Goal: Task Accomplishment & Management: Complete application form

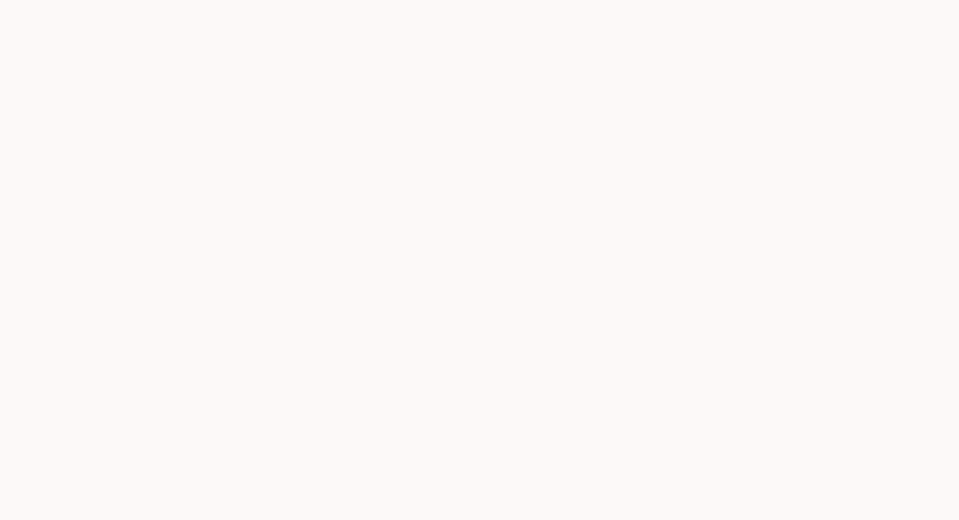
click at [434, 363] on div at bounding box center [479, 260] width 959 height 520
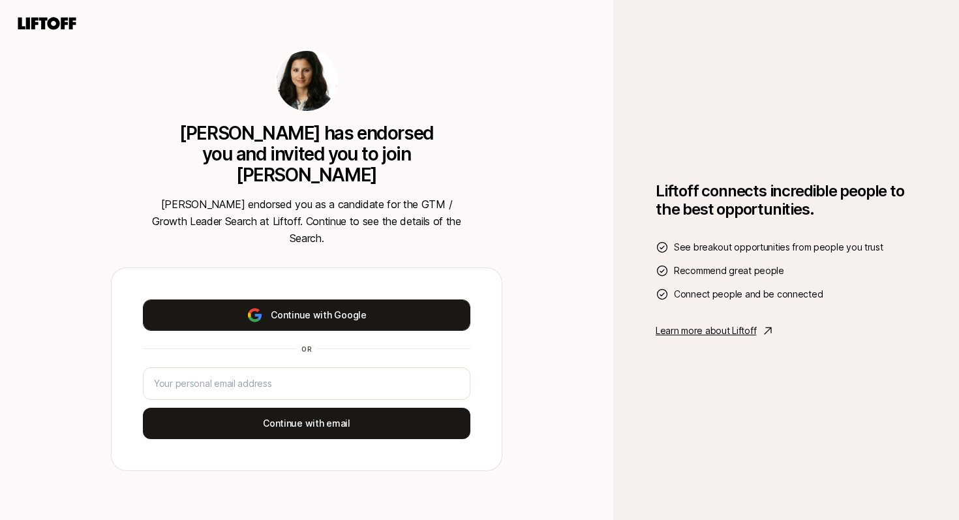
click at [358, 299] on button "Continue with Google" at bounding box center [306, 314] width 327 height 31
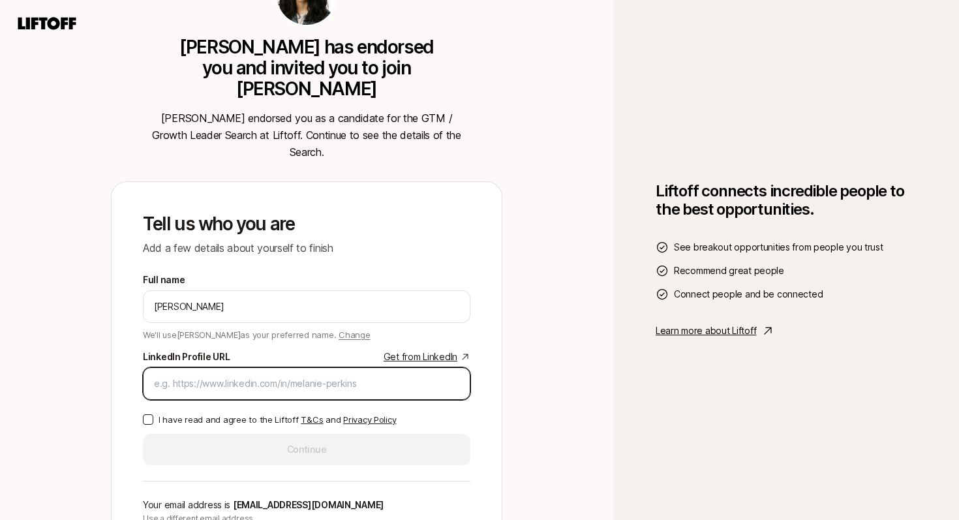
paste input "[URL][DOMAIN_NAME][PERSON_NAME]"
type input "[URL][DOMAIN_NAME][PERSON_NAME]"
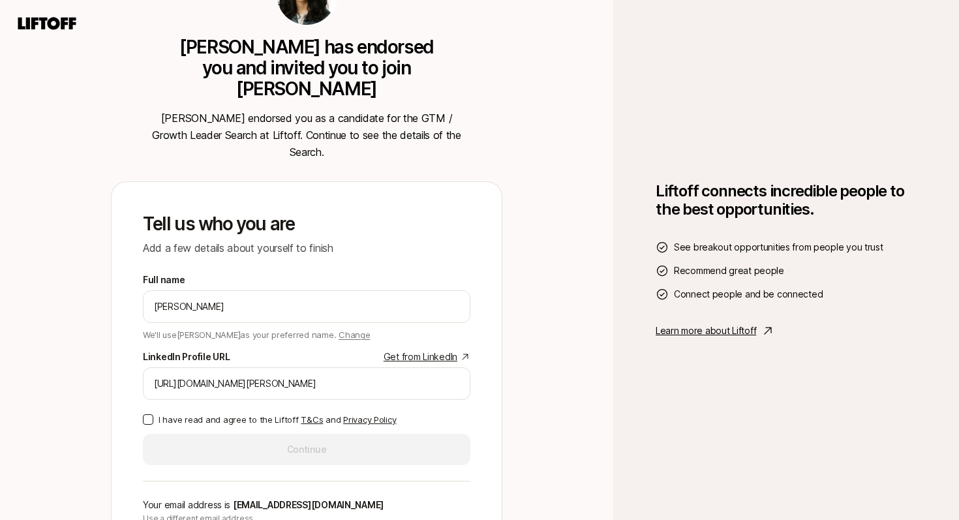
click at [224, 413] on p "I have read and agree to the Liftoff T&Cs and Privacy Policy" at bounding box center [277, 419] width 237 height 13
click at [153, 414] on button "I have read and agree to the Liftoff T&Cs and Privacy Policy" at bounding box center [148, 419] width 10 height 10
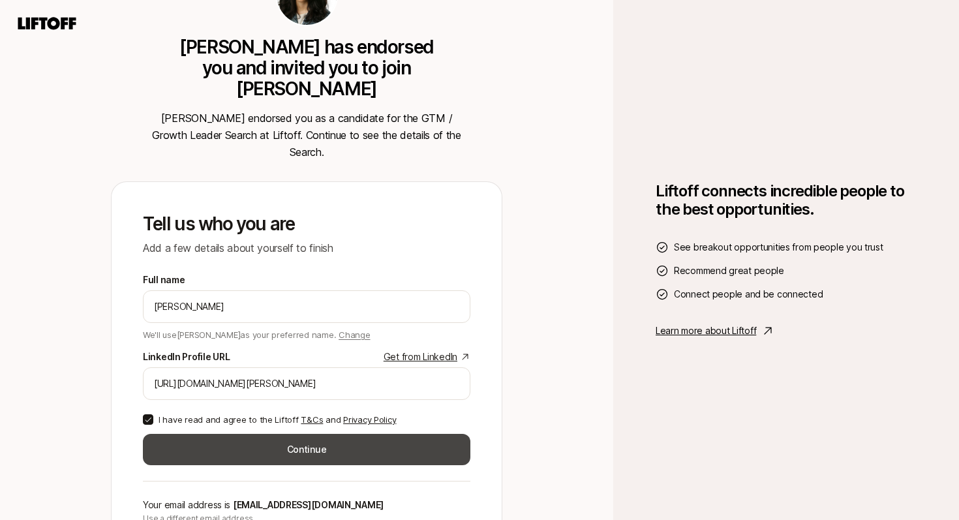
click at [222, 434] on button "Continue" at bounding box center [306, 449] width 327 height 31
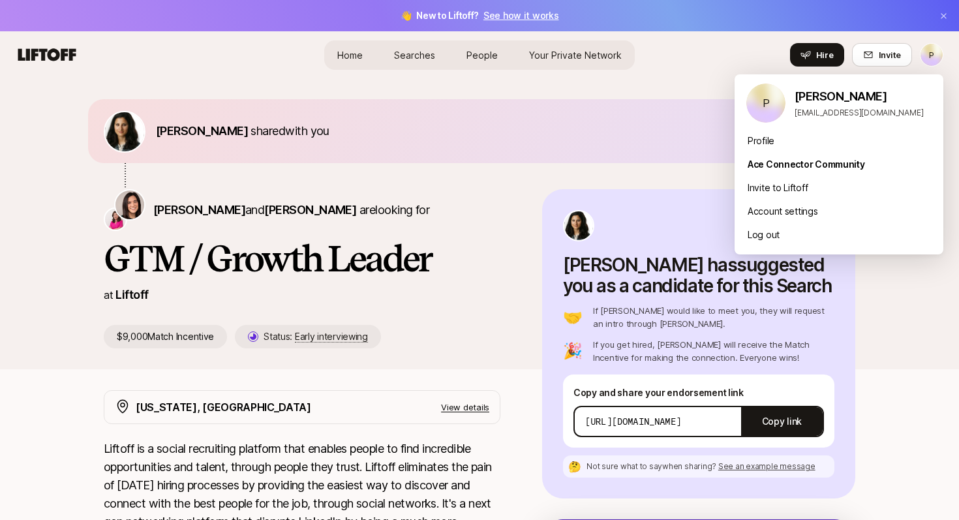
click at [935, 50] on html "👋 New to Liftoff? See how it works P Home Searches People Your Private Network …" at bounding box center [479, 260] width 959 height 520
click at [779, 144] on div "Profile" at bounding box center [839, 140] width 209 height 23
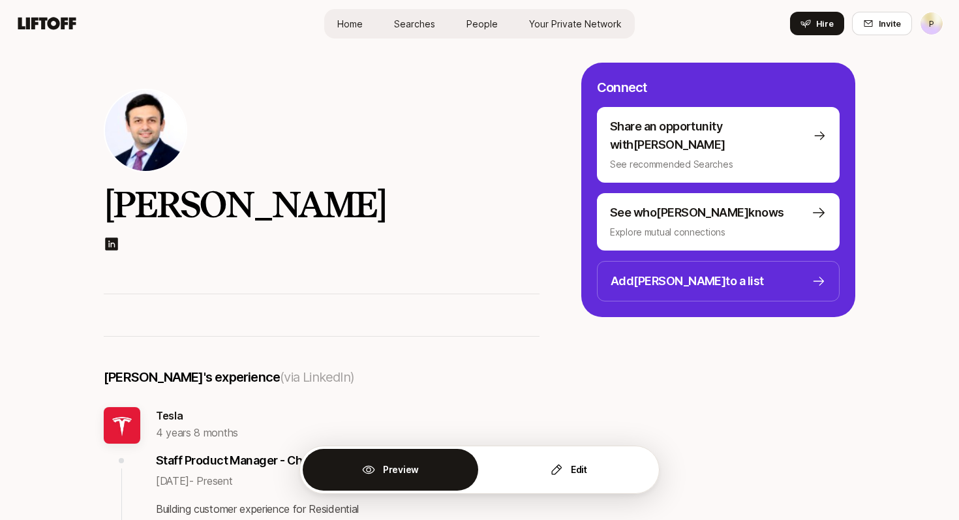
click at [431, 31] on link "Searches" at bounding box center [415, 24] width 62 height 24
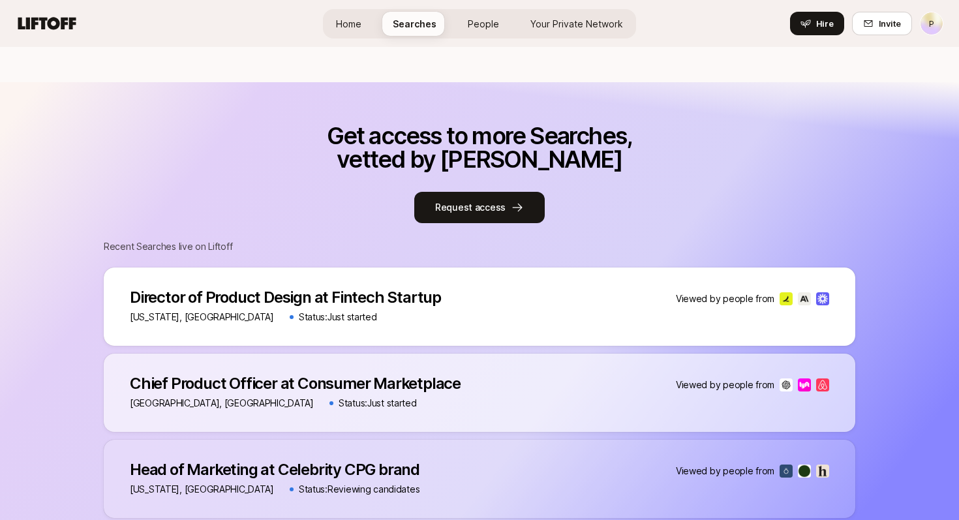
scroll to position [962, 0]
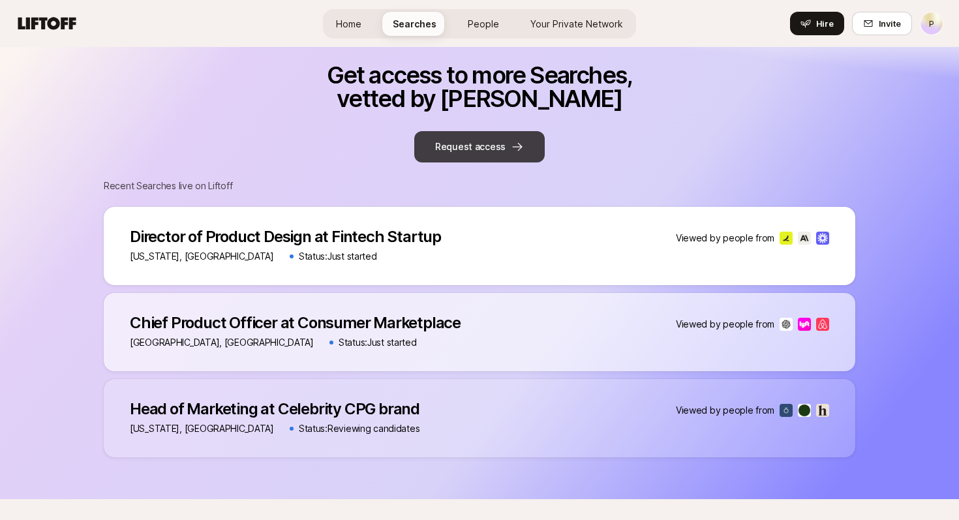
click at [497, 147] on button "Request access" at bounding box center [479, 146] width 130 height 31
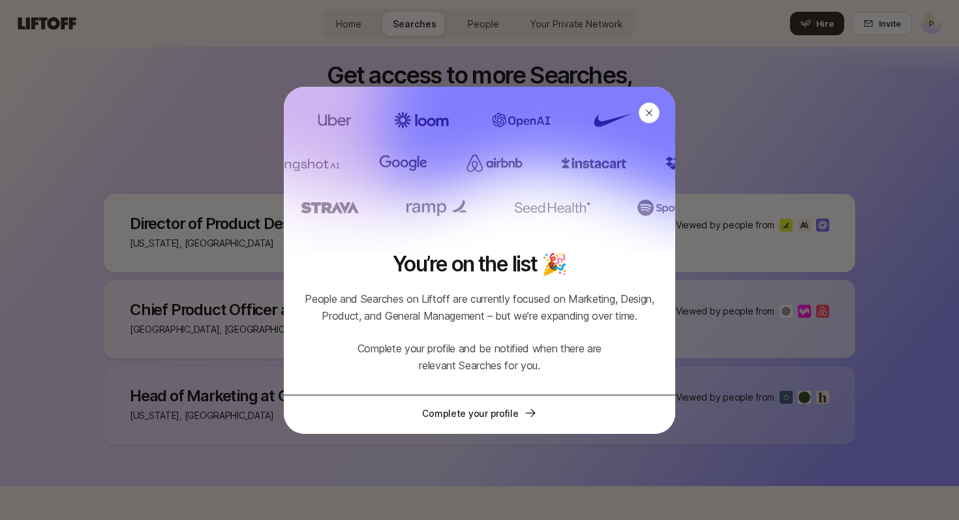
click at [506, 418] on link "Complete your profile" at bounding box center [479, 413] width 391 height 37
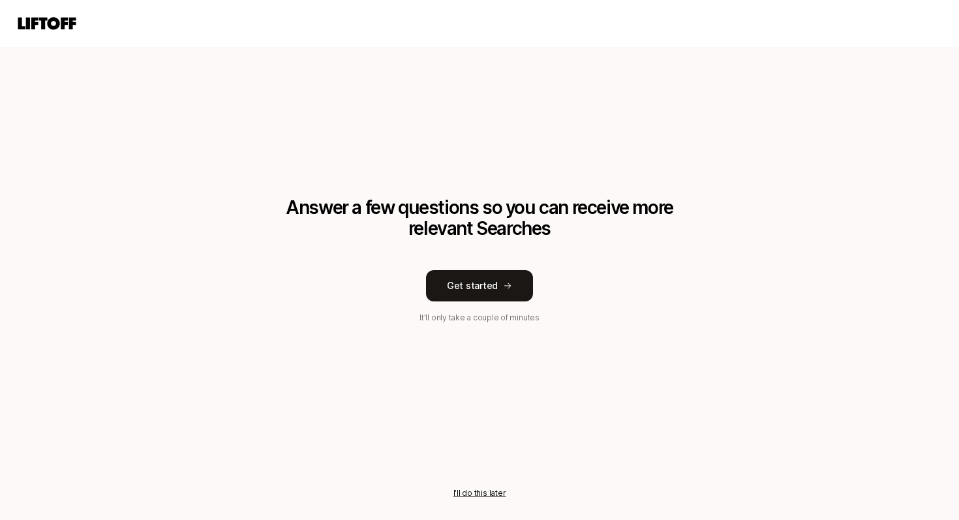
click at [489, 305] on div "Answer a few questions so you can receive more relevant Searches Get started It…" at bounding box center [479, 260] width 391 height 127
click at [483, 288] on button "Get started" at bounding box center [479, 285] width 107 height 31
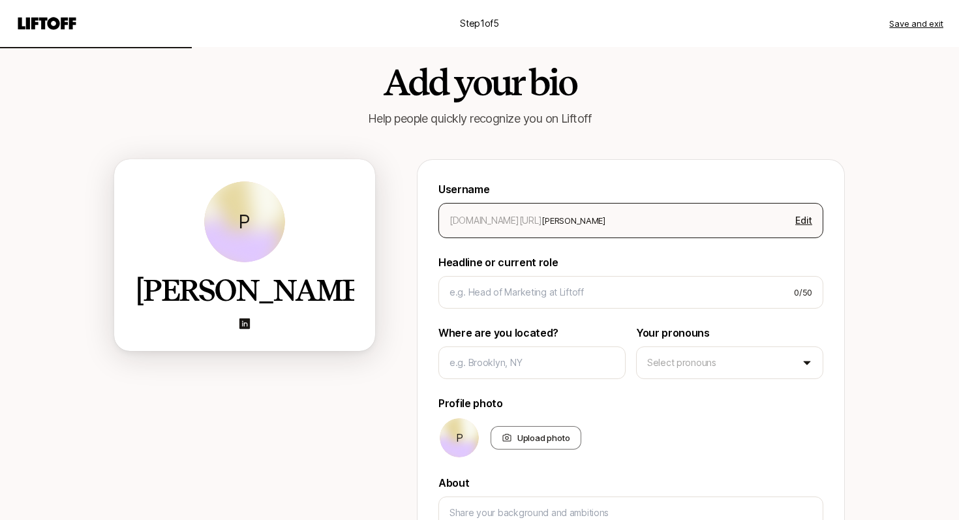
scroll to position [27, 0]
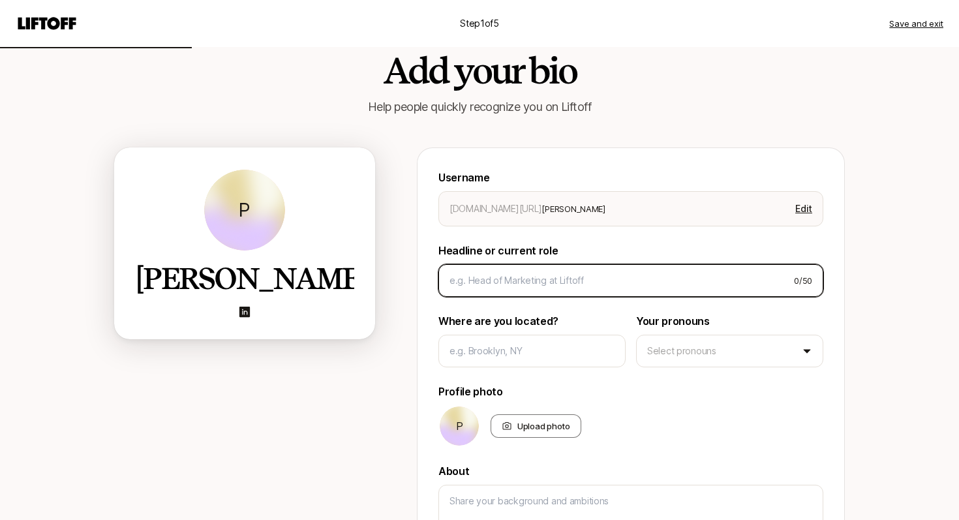
click at [502, 279] on input at bounding box center [616, 281] width 334 height 16
type input "D"
type textarea "x"
type input "DS"
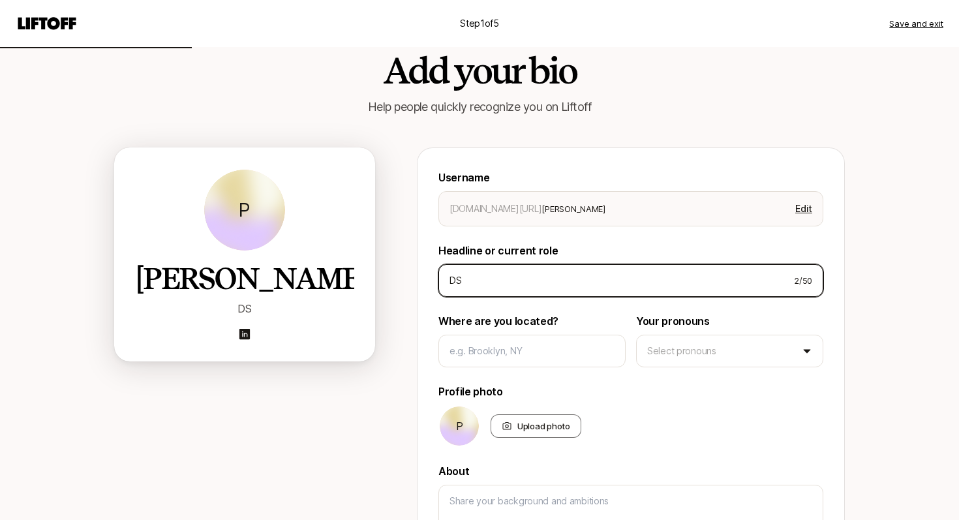
type textarea "x"
type input "D"
type textarea "x"
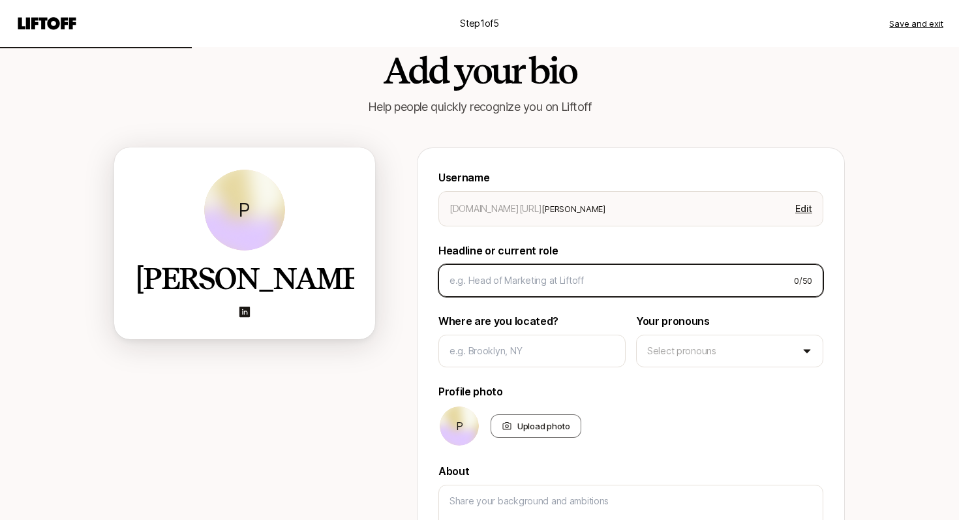
type textarea "x"
type input "S"
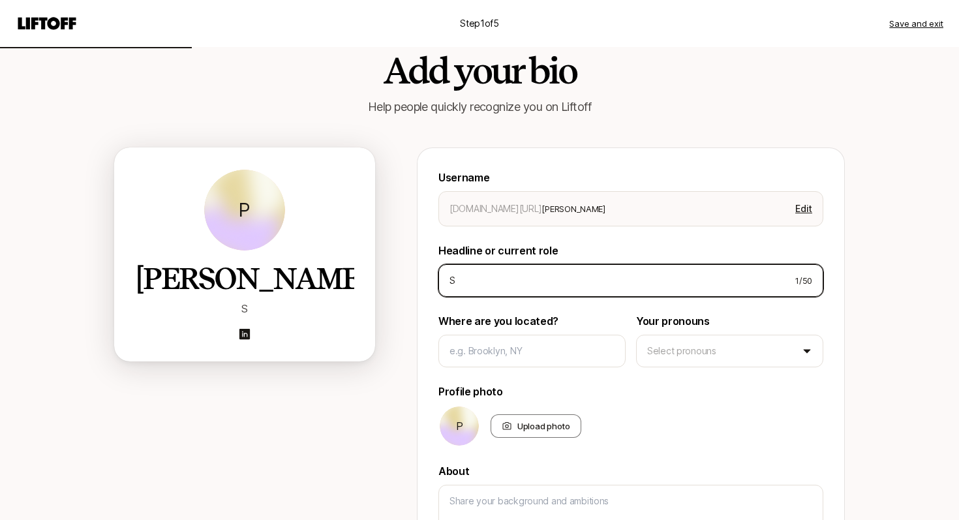
type textarea "x"
type input "St"
type textarea "x"
type input "Sta"
type textarea "x"
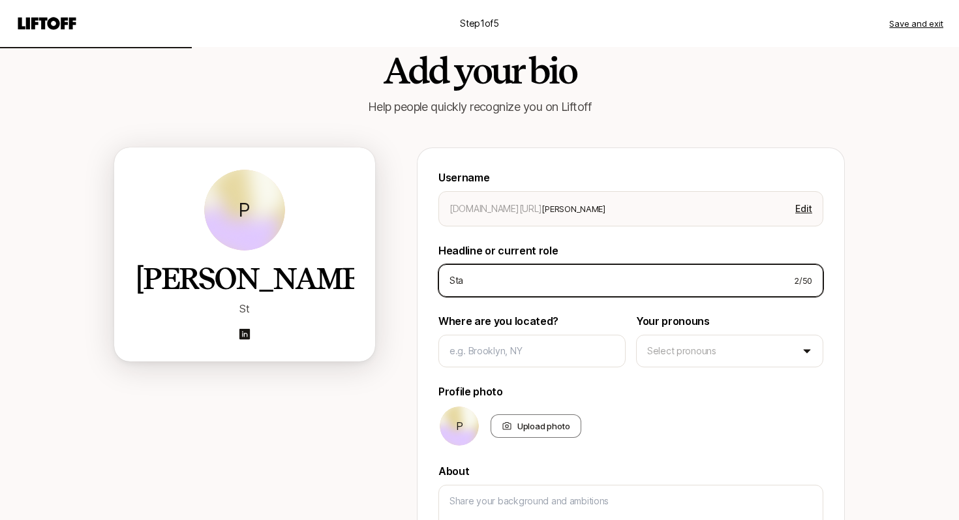
type input "Staf"
type textarea "x"
type input "Staff"
type textarea "x"
type input "Staff P"
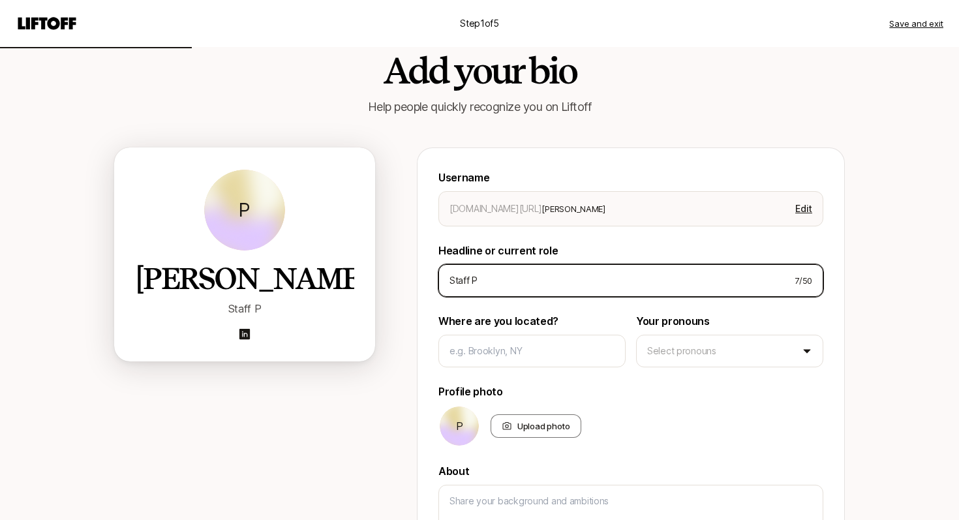
type textarea "x"
type input "Staff Pr"
type textarea "x"
type input "Staff Pro"
type textarea "x"
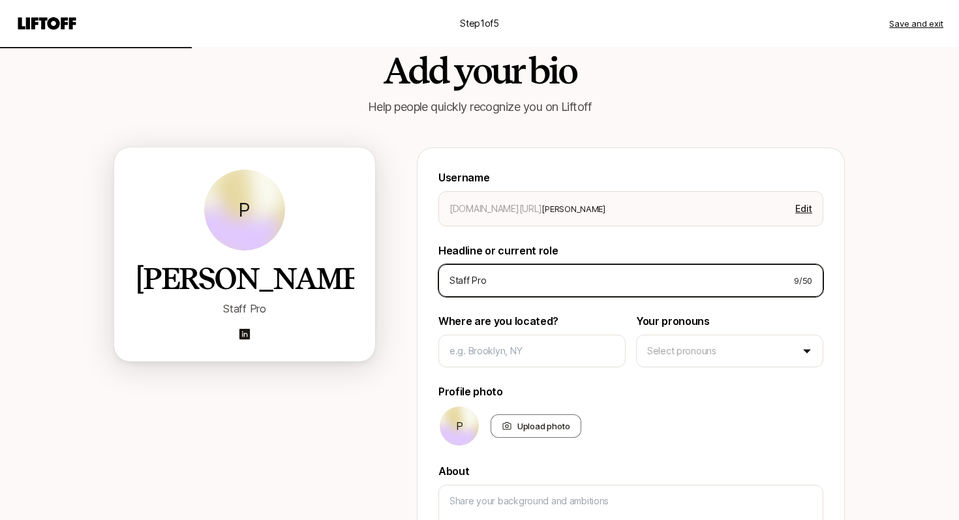
type input "Staff Prod"
type textarea "x"
type input "Staff Produ"
type textarea "x"
type input "Staff Produc"
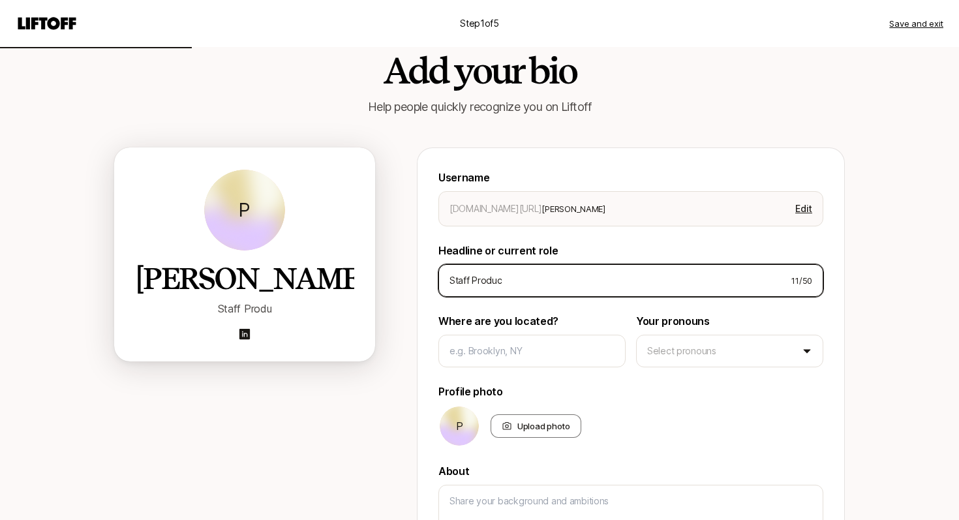
type textarea "x"
type input "Staff Product"
type textarea "x"
type input "Staff Product"
type textarea "x"
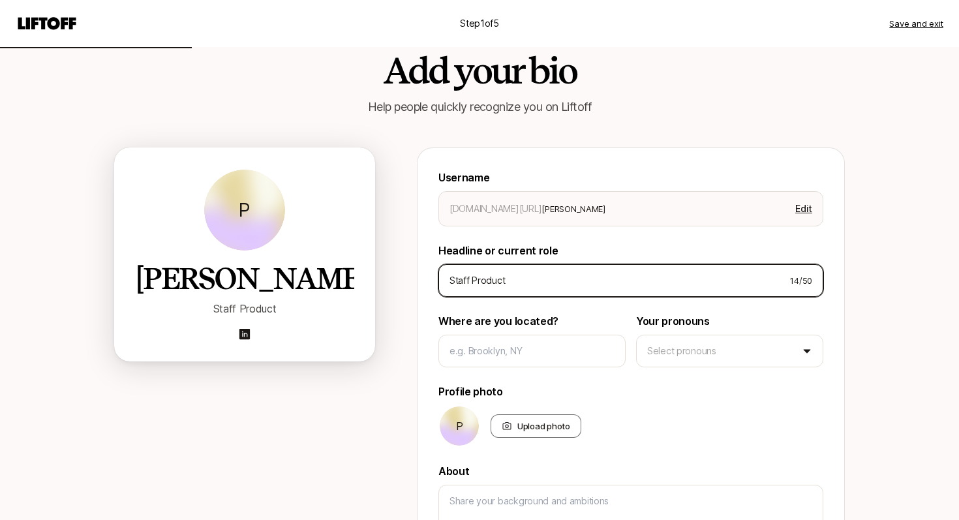
type input "Staff Product M"
type textarea "x"
type input "Staff Product Ma"
type textarea "x"
type input "Staff Product Man"
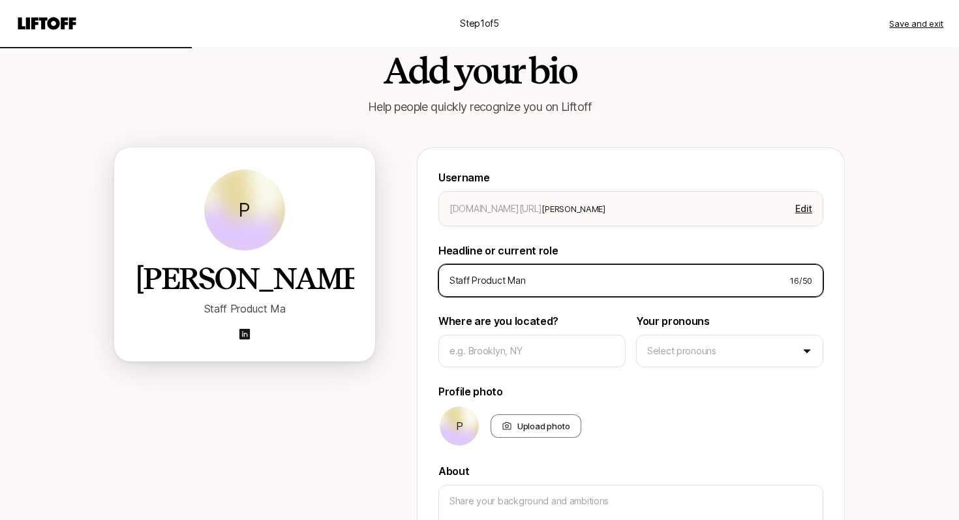
type textarea "x"
type input "Staff Product Mana"
type textarea "x"
type input "Staff Product Manag"
type textarea "x"
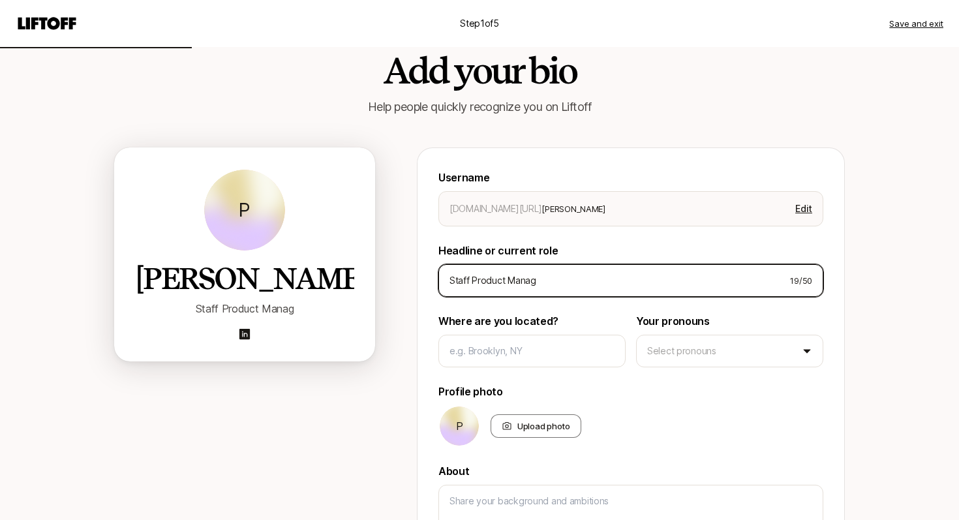
type input "Staff Product Manage"
type textarea "x"
type input "Staff Product Manager"
type textarea "x"
type input "Staff Product Manager"
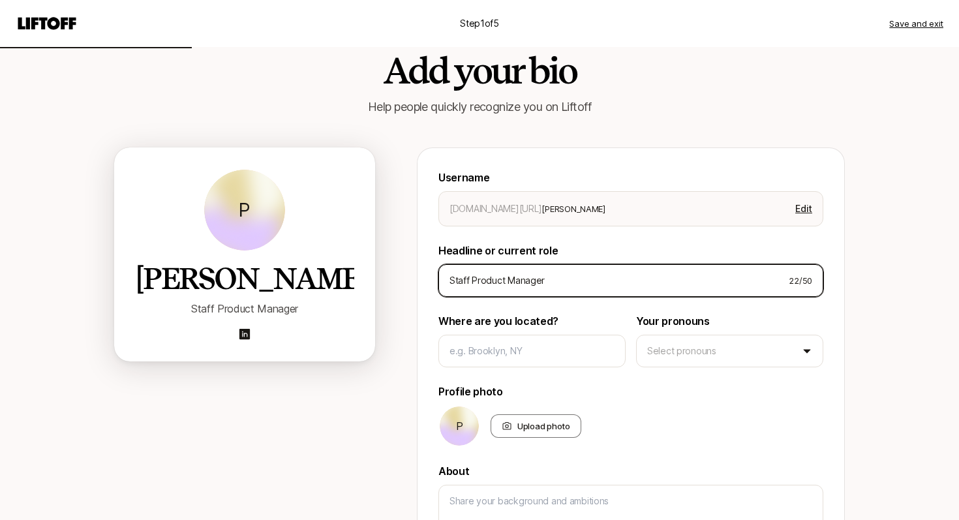
type textarea "x"
type input "Staff Product Manager a"
type textarea "x"
type input "Staff Product Manager at"
type textarea "x"
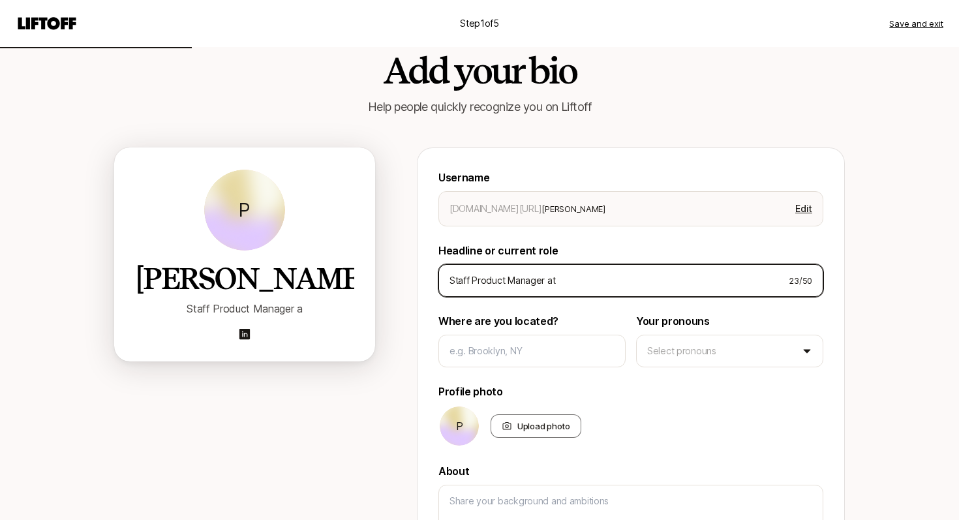
type input "Staff Product Manager at"
type textarea "x"
type input "Staff Product Manager at T"
type textarea "x"
type input "Staff Product Manager at Te"
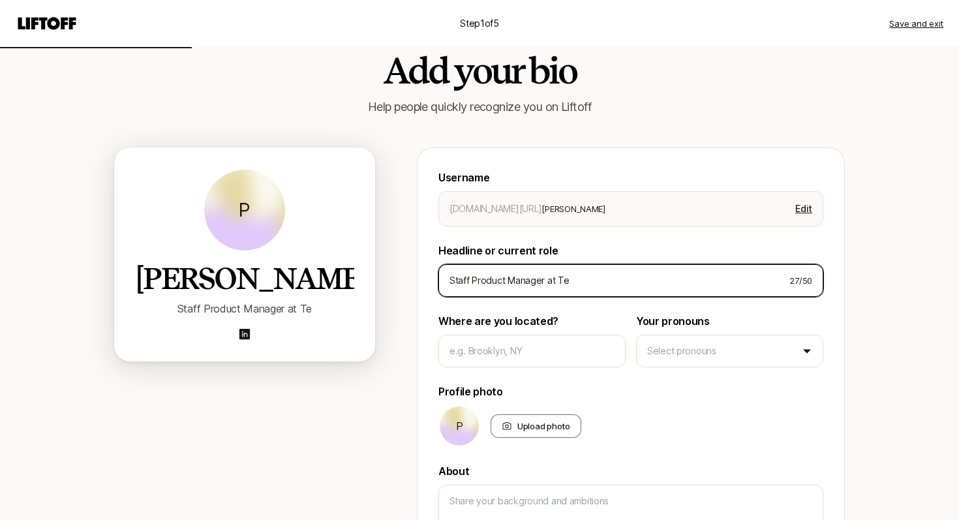
type textarea "x"
type input "Staff Product Manager at Tes"
type textarea "x"
type input "Staff Product Manager at [GEOGRAPHIC_DATA]"
type textarea "x"
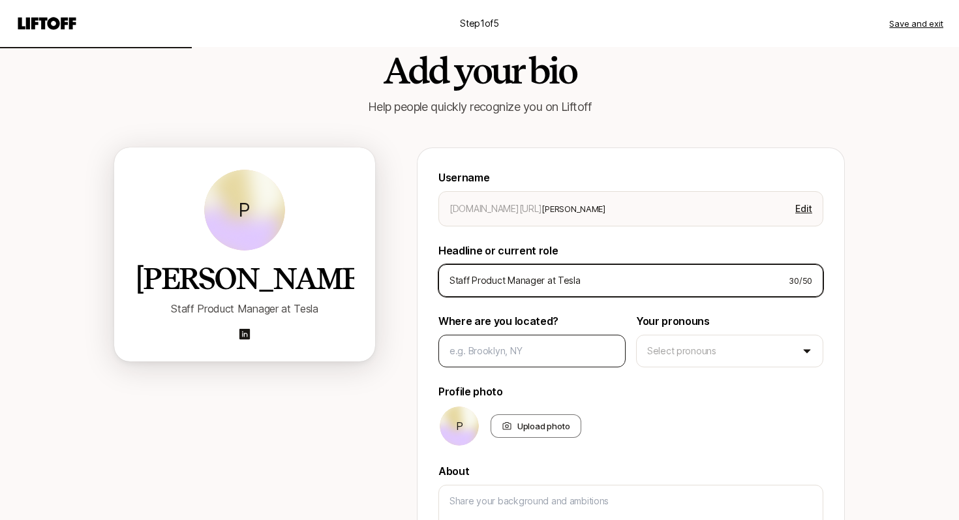
type input "Staff Product Manager at Tesla"
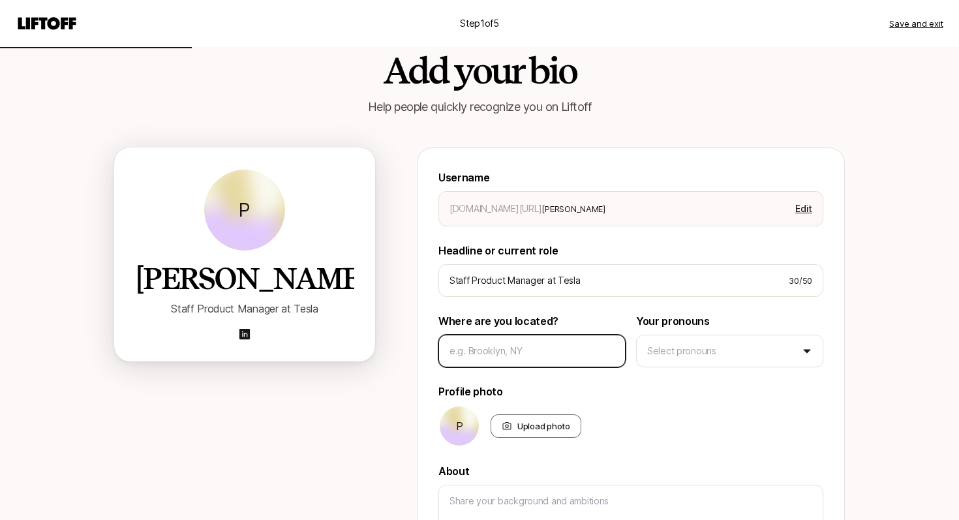
click at [499, 343] on input at bounding box center [531, 351] width 165 height 16
type textarea "x"
type input "S"
type textarea "x"
type input "Sa"
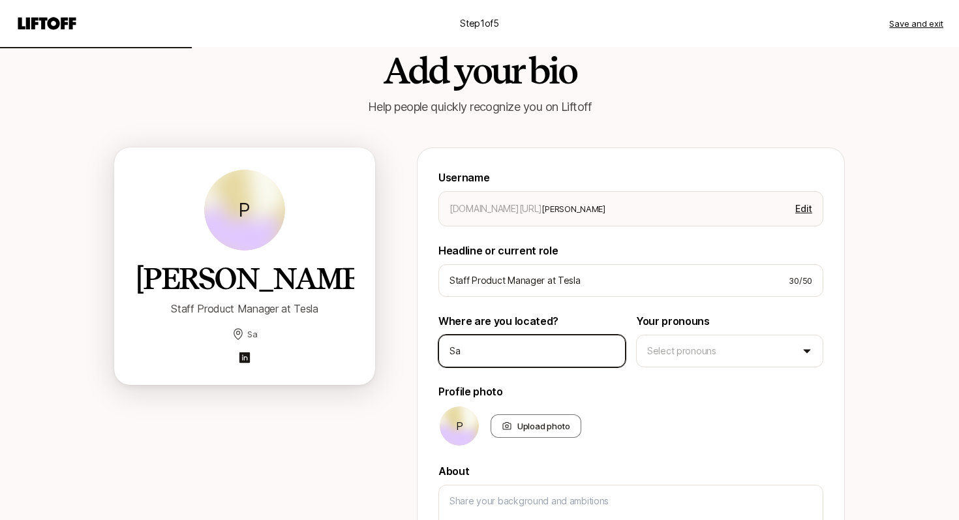
type textarea "x"
type input "San"
type textarea "x"
type input "San"
type textarea "x"
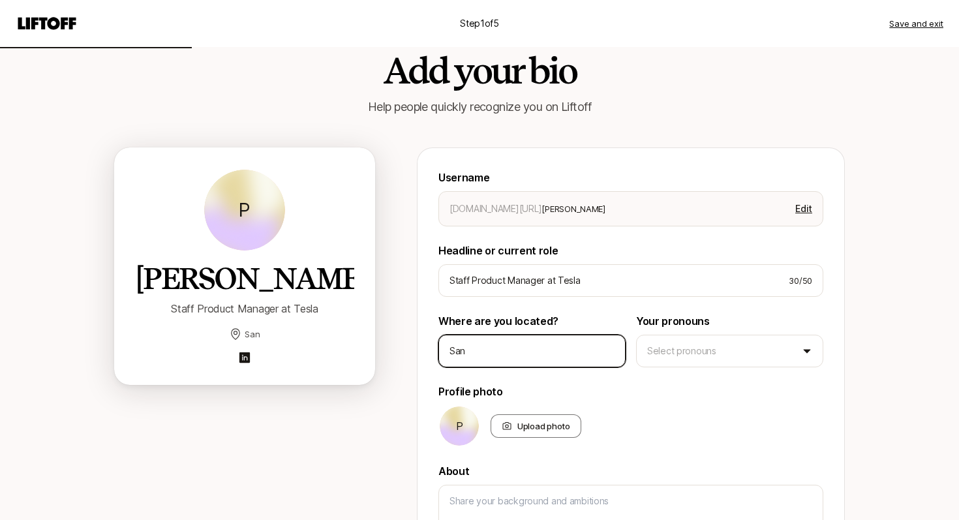
type input "San J"
type textarea "x"
type input "San Jo"
type textarea "x"
type input "San [PERSON_NAME]"
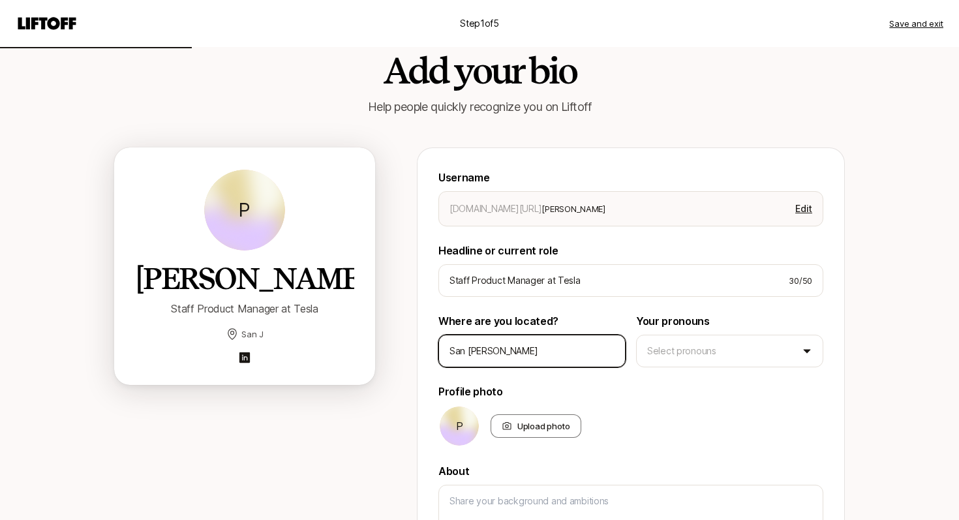
type textarea "x"
type input "[GEOGRAPHIC_DATA][PERSON_NAME]"
type textarea "x"
type input "[GEOGRAPHIC_DATA][PERSON_NAME],"
type textarea "x"
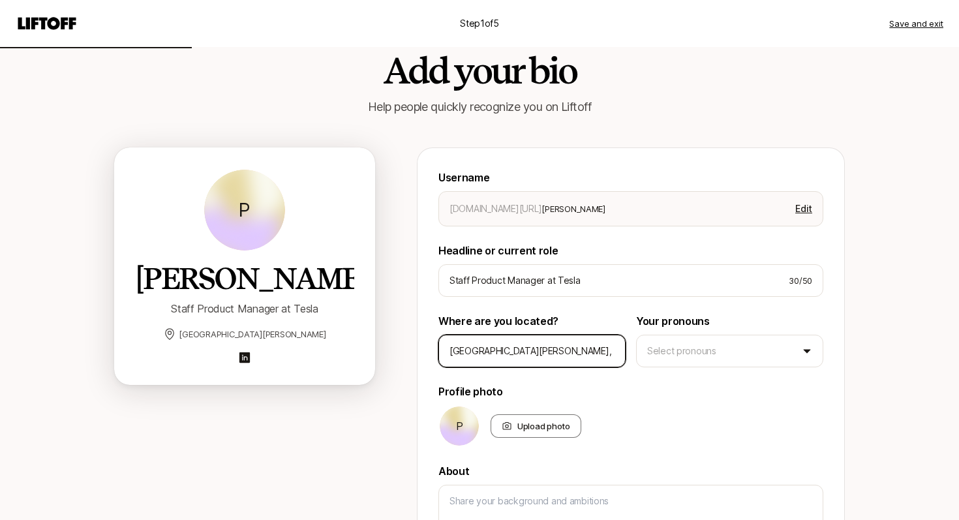
type input "[GEOGRAPHIC_DATA][PERSON_NAME],"
type textarea "x"
type input "[GEOGRAPHIC_DATA][PERSON_NAME], C"
type textarea "x"
type input "[GEOGRAPHIC_DATA], [GEOGRAPHIC_DATA]"
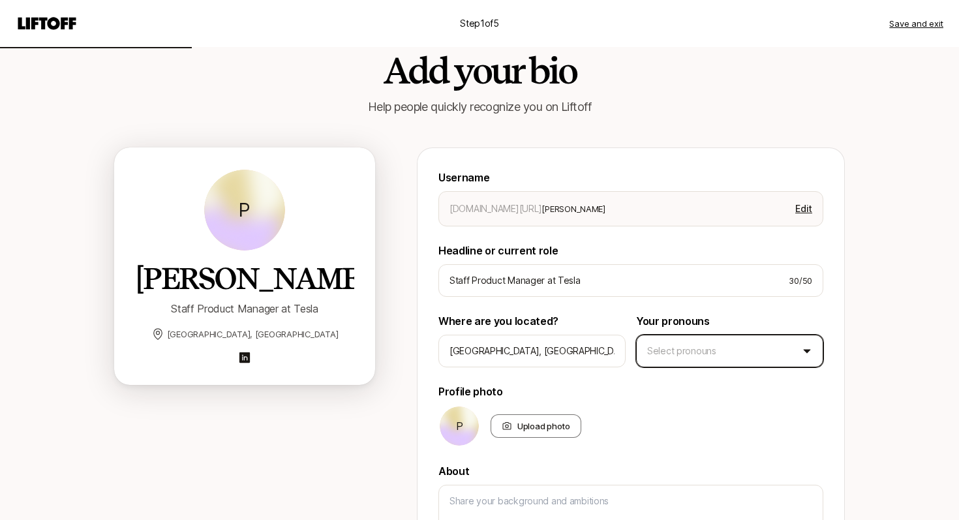
click at [698, 350] on html "Step 1 of 5 Save and exit Add your bio Help people quickly recognize you on Lif…" at bounding box center [479, 233] width 959 height 520
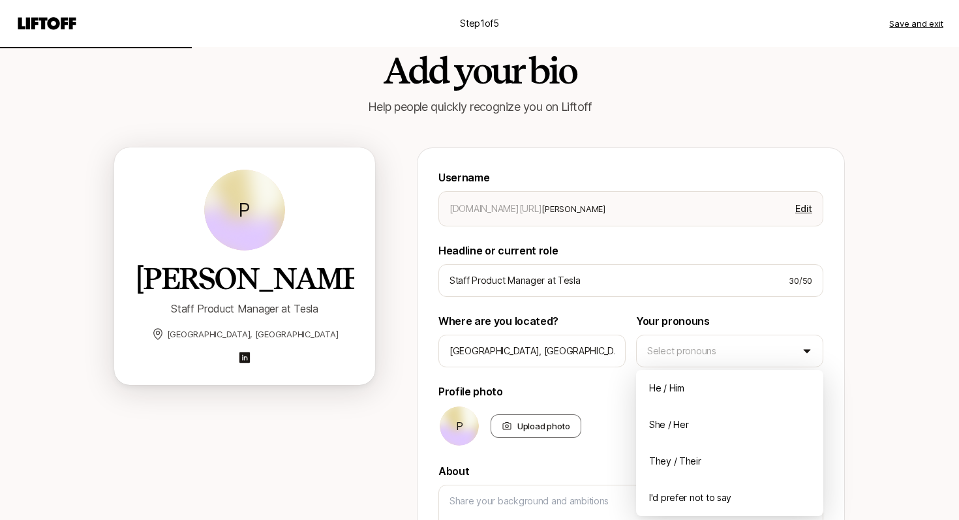
type textarea "x"
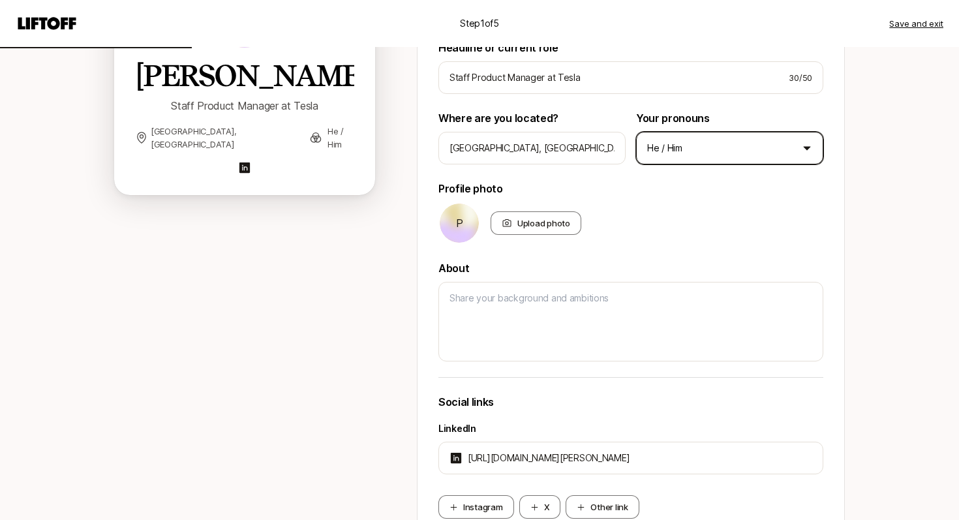
scroll to position [256, 0]
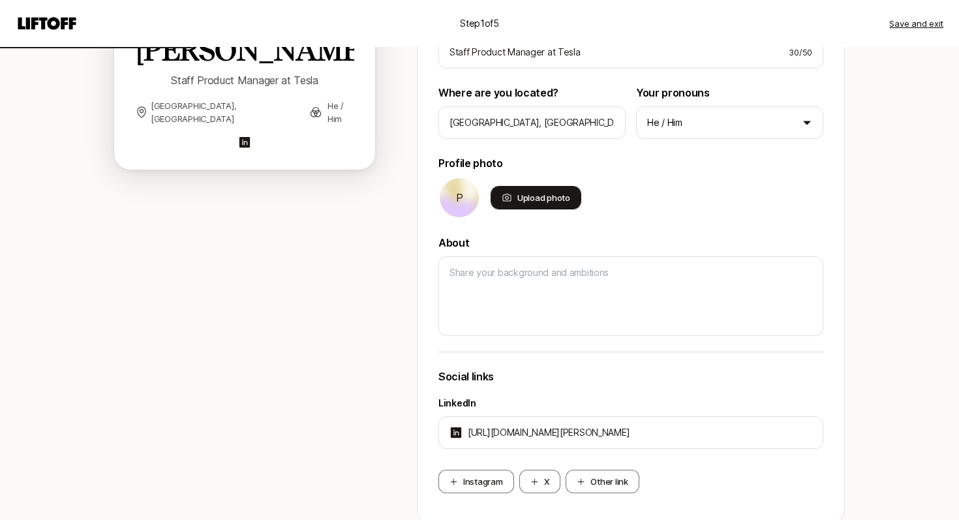
click at [555, 198] on div "Upload photo" at bounding box center [536, 197] width 91 height 23
click at [579, 207] on input "Upload photo" at bounding box center [580, 208] width 3 height 3
type input "C:\fakepath\_DSC1755-.jpg"
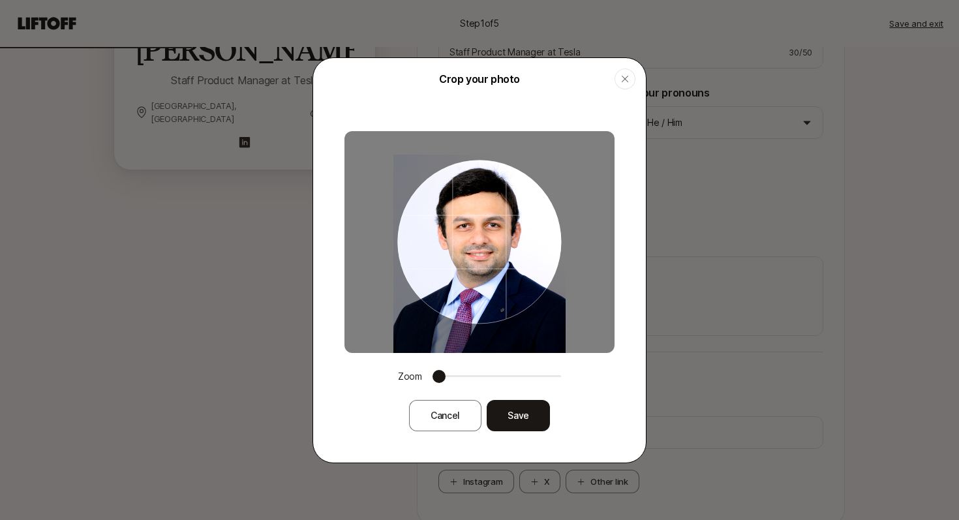
drag, startPoint x: 513, startPoint y: 266, endPoint x: 515, endPoint y: 297, distance: 30.7
click at [515, 297] on div at bounding box center [479, 242] width 164 height 164
click at [510, 415] on button "Save" at bounding box center [518, 415] width 63 height 31
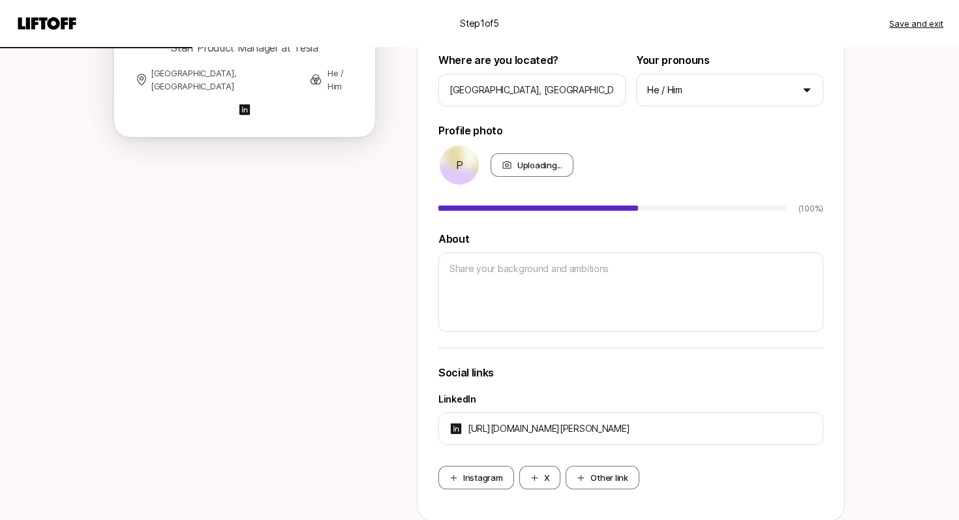
type textarea "x"
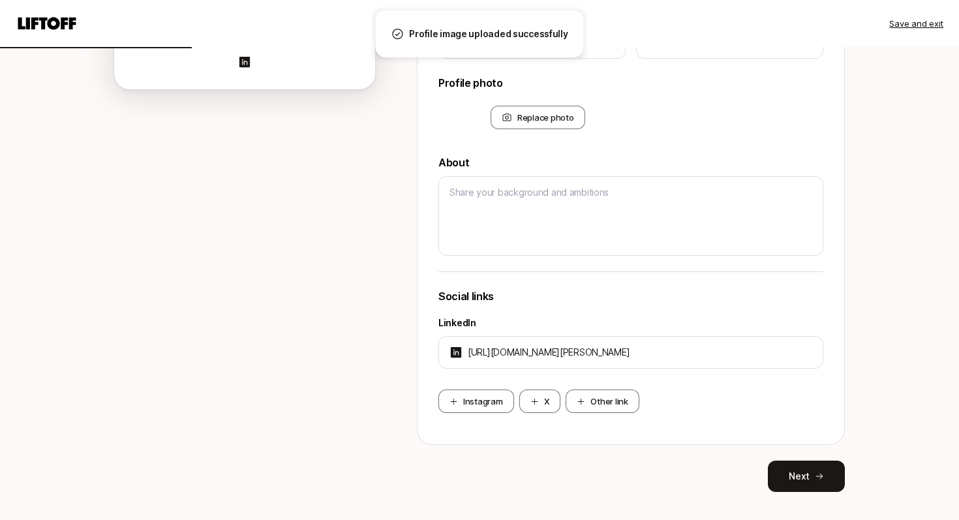
scroll to position [360, 0]
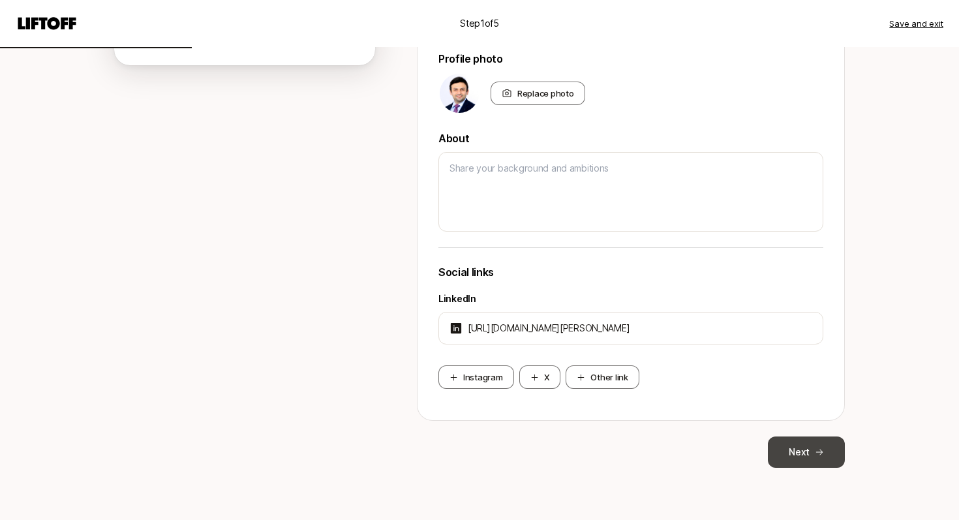
click at [790, 446] on button "Next" at bounding box center [806, 451] width 77 height 31
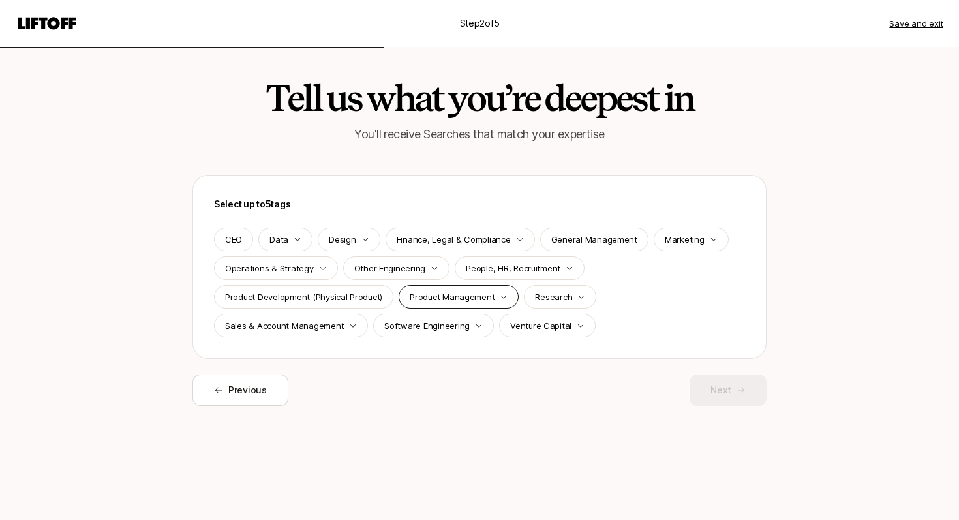
click at [462, 294] on p "Product Management" at bounding box center [452, 296] width 85 height 13
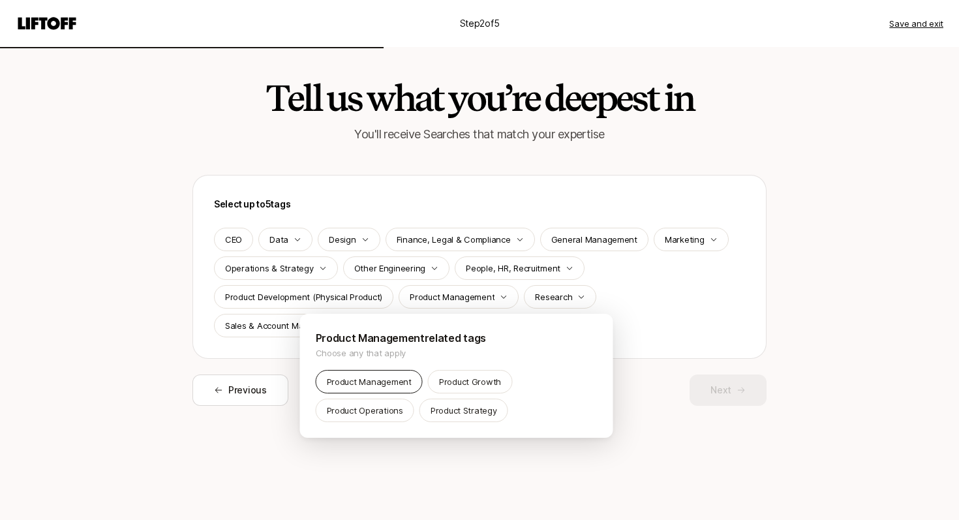
click at [377, 385] on p "Product Management" at bounding box center [369, 381] width 85 height 13
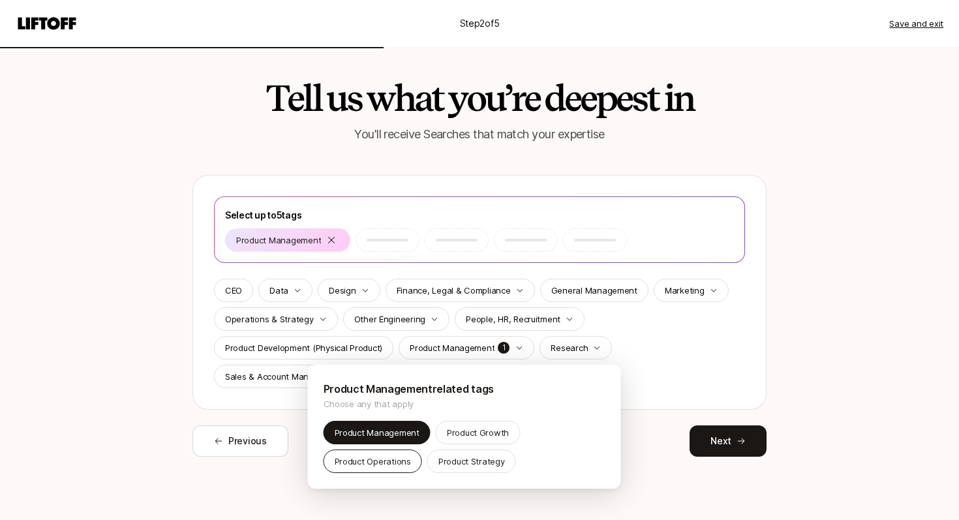
click at [389, 451] on div "Product Operations" at bounding box center [373, 460] width 99 height 23
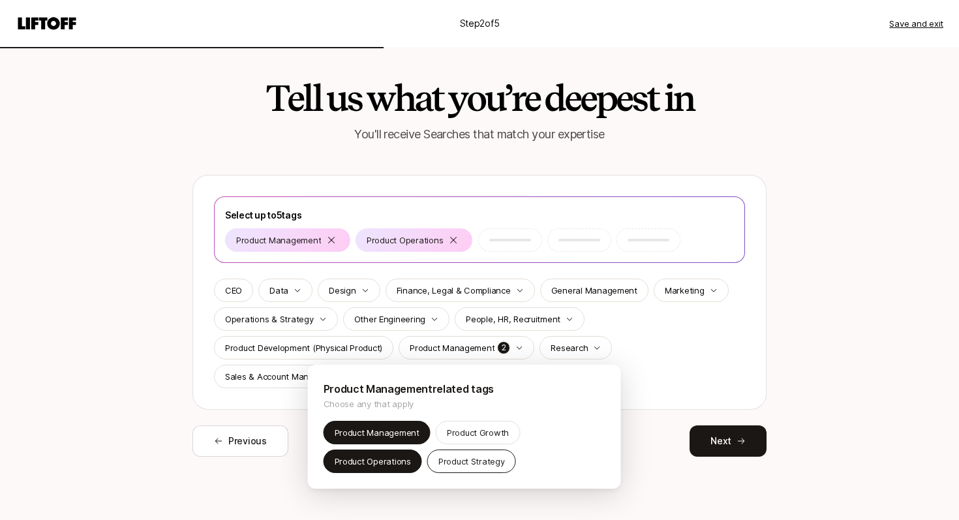
click at [445, 460] on p "Product Strategy" at bounding box center [471, 461] width 67 height 13
click at [657, 336] on html "Step 2 of 5 Save and exit Tell us what you’re deepest in You'll receive Searche…" at bounding box center [479, 260] width 959 height 520
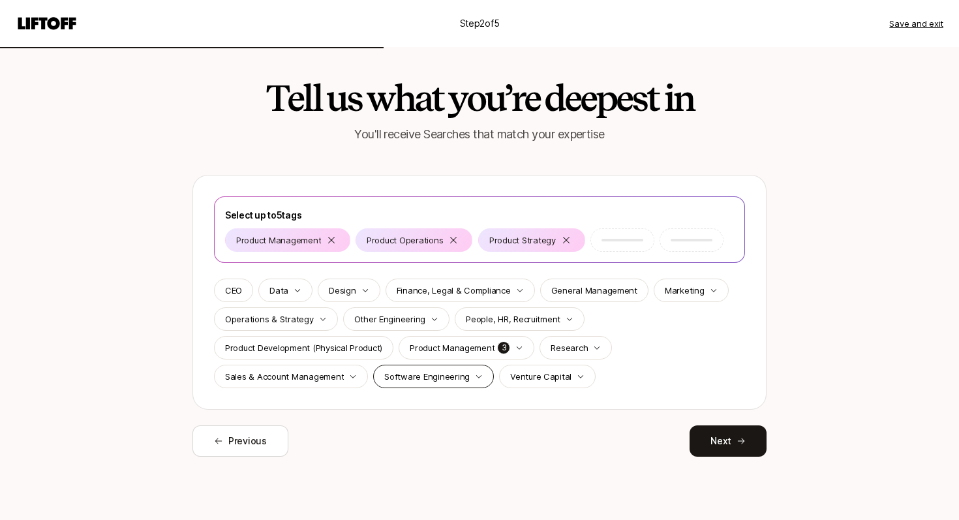
click at [459, 378] on p "Software Engineering" at bounding box center [426, 376] width 85 height 13
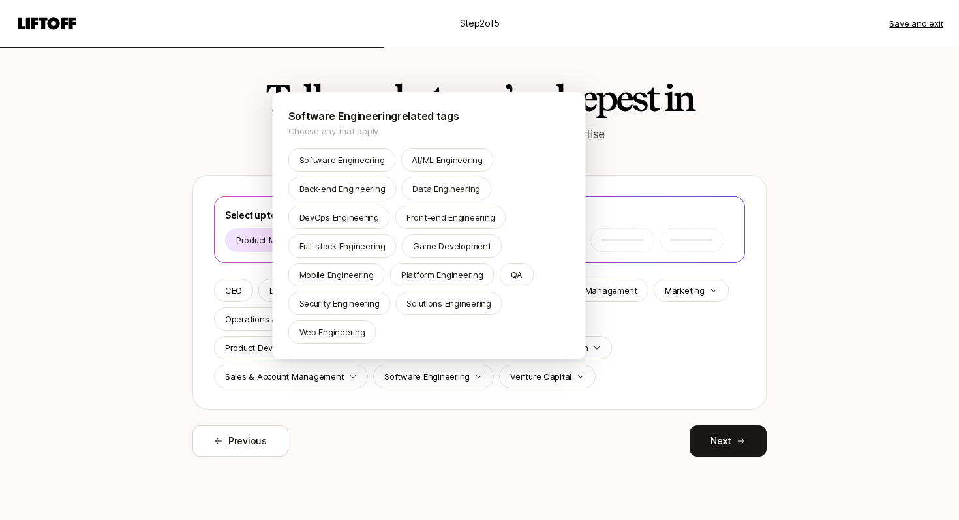
click at [487, 425] on html "Step 2 of 5 Save and exit Tell us what you’re deepest in You'll receive Searche…" at bounding box center [479, 260] width 959 height 520
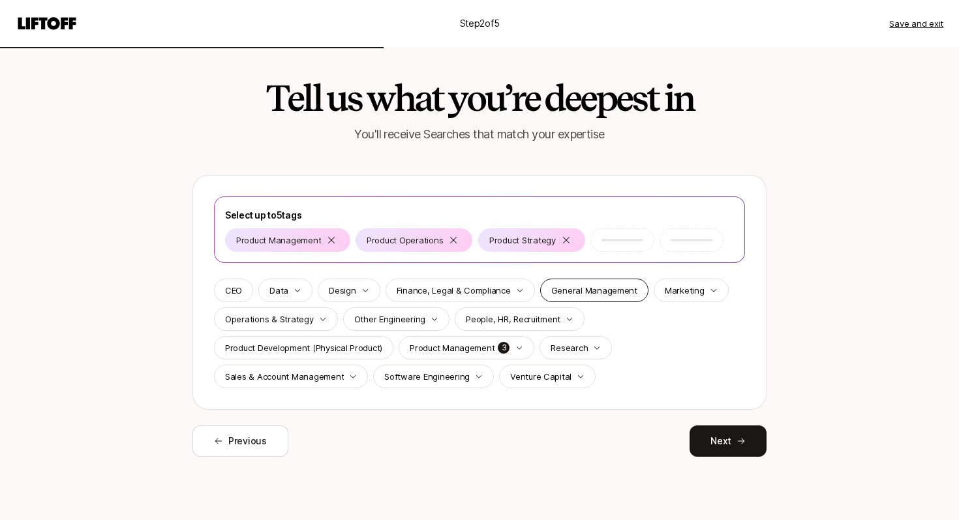
click at [604, 294] on p "General Management" at bounding box center [594, 290] width 86 height 13
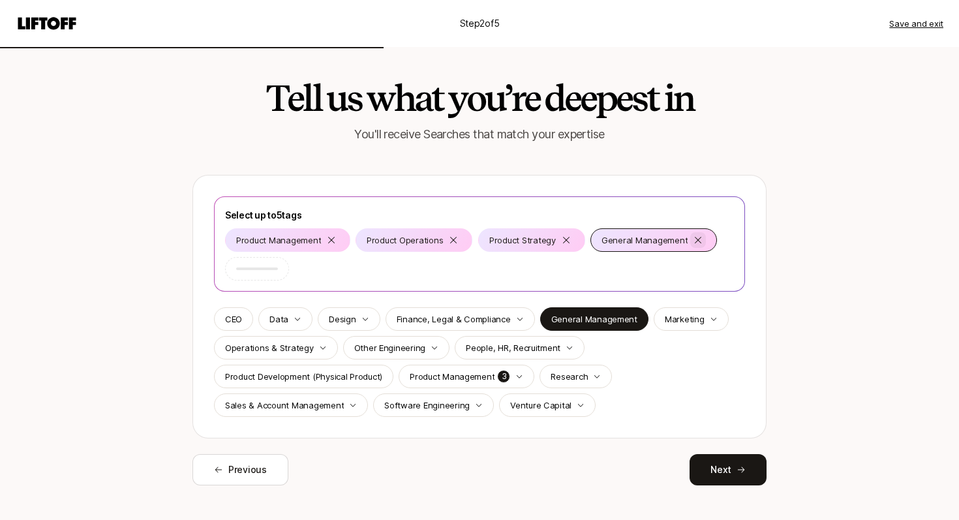
click at [693, 241] on icon at bounding box center [698, 240] width 10 height 10
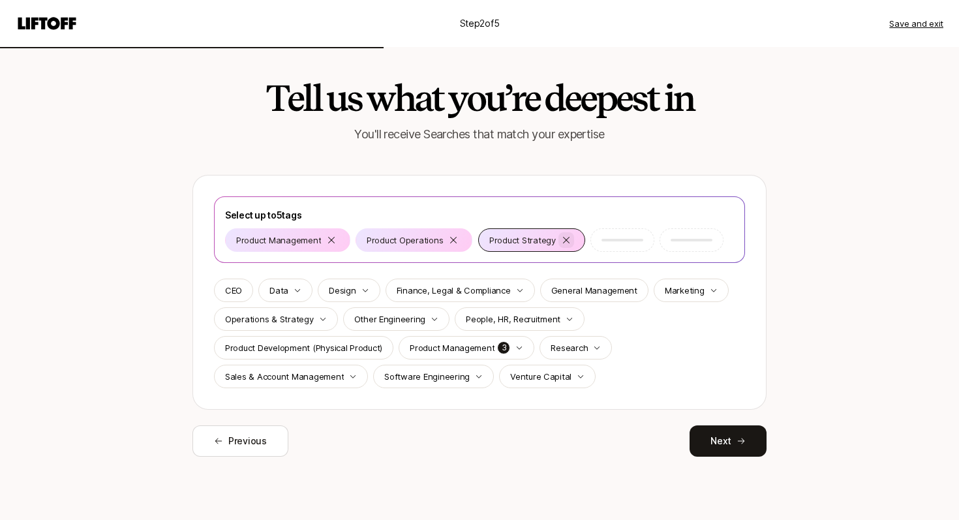
click at [564, 241] on icon at bounding box center [566, 240] width 10 height 10
click at [453, 241] on icon at bounding box center [454, 240] width 10 height 10
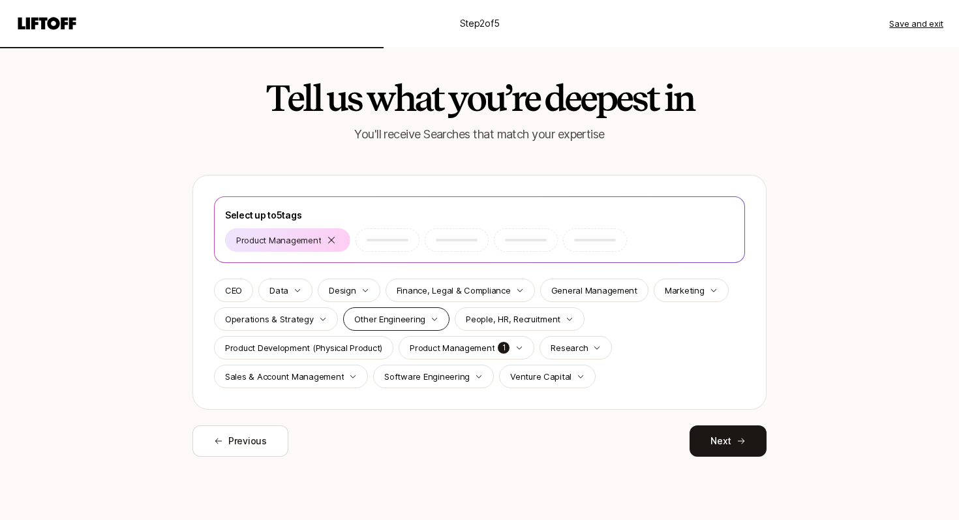
click at [434, 320] on div "Other Engineering" at bounding box center [396, 318] width 107 height 23
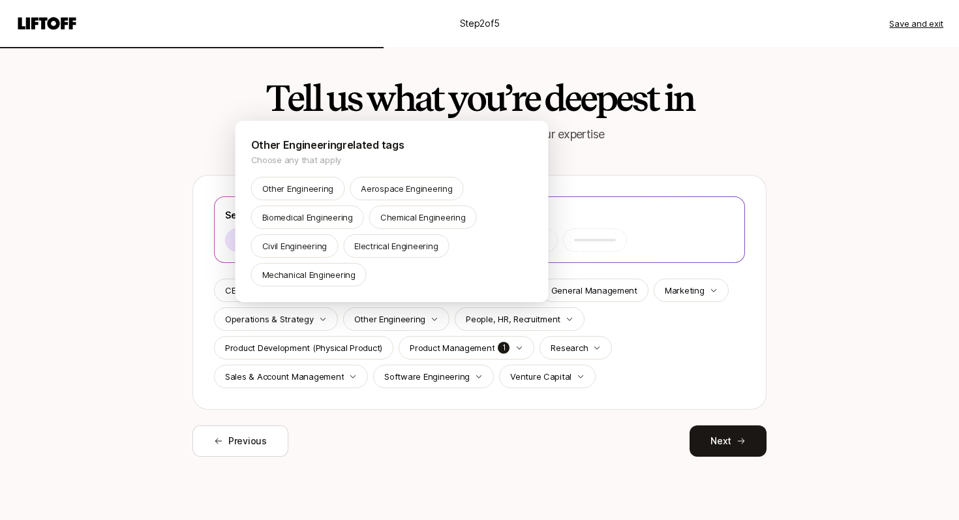
click at [622, 363] on html "Step 2 of 5 Save and exit Tell us what you’re deepest in You'll receive Searche…" at bounding box center [479, 260] width 959 height 520
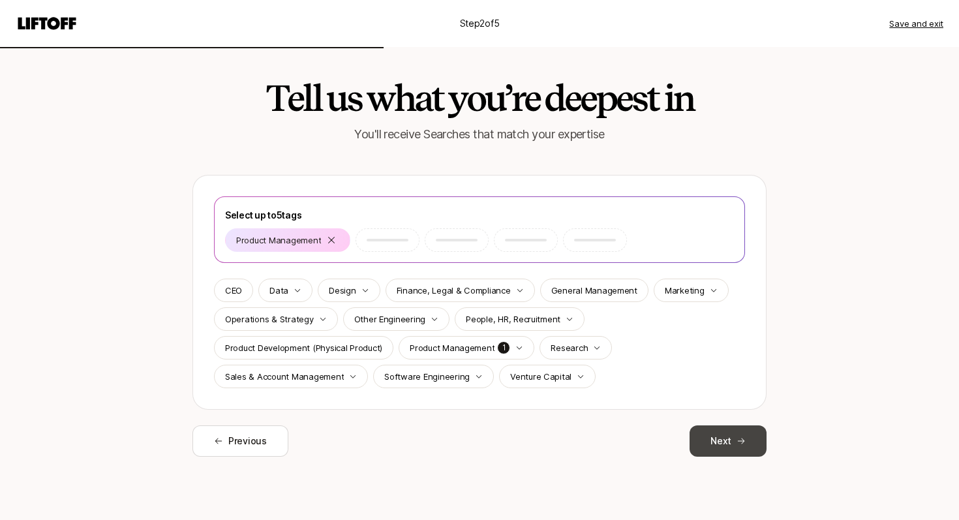
click at [720, 433] on button "Next" at bounding box center [728, 440] width 77 height 31
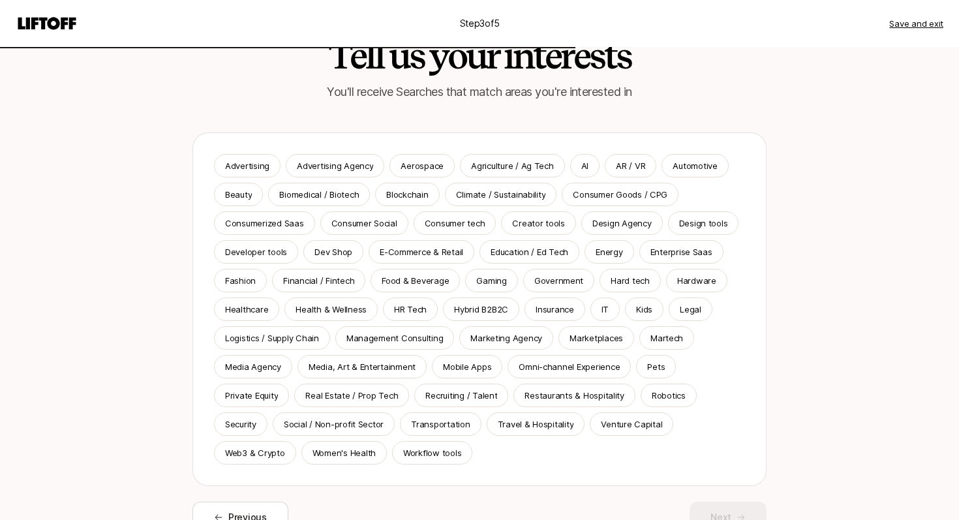
scroll to position [46, 0]
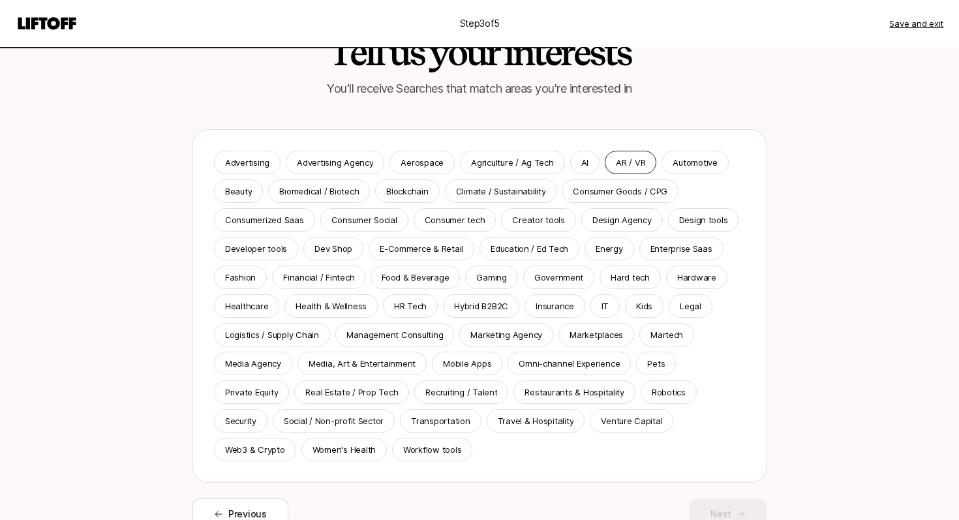
click at [616, 167] on p "AR / VR" at bounding box center [630, 162] width 29 height 13
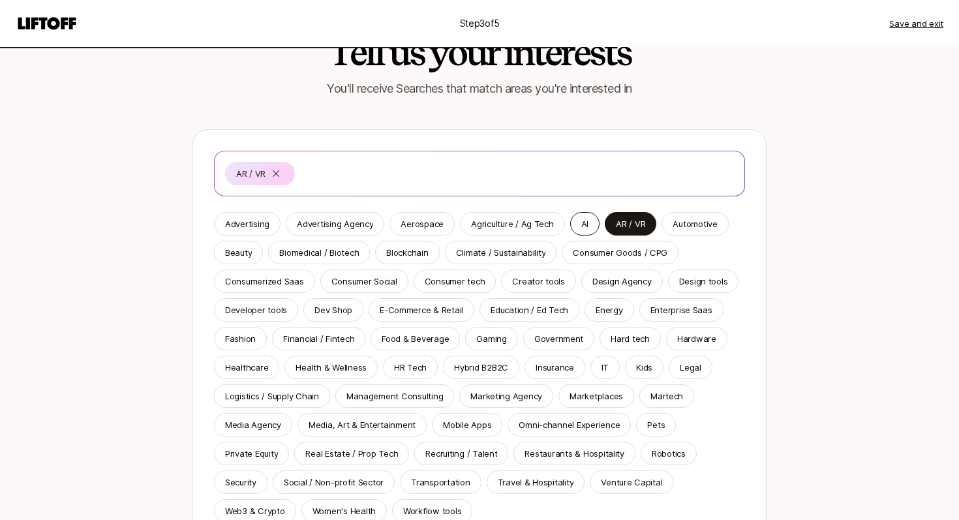
click at [573, 224] on div "AI" at bounding box center [584, 223] width 29 height 23
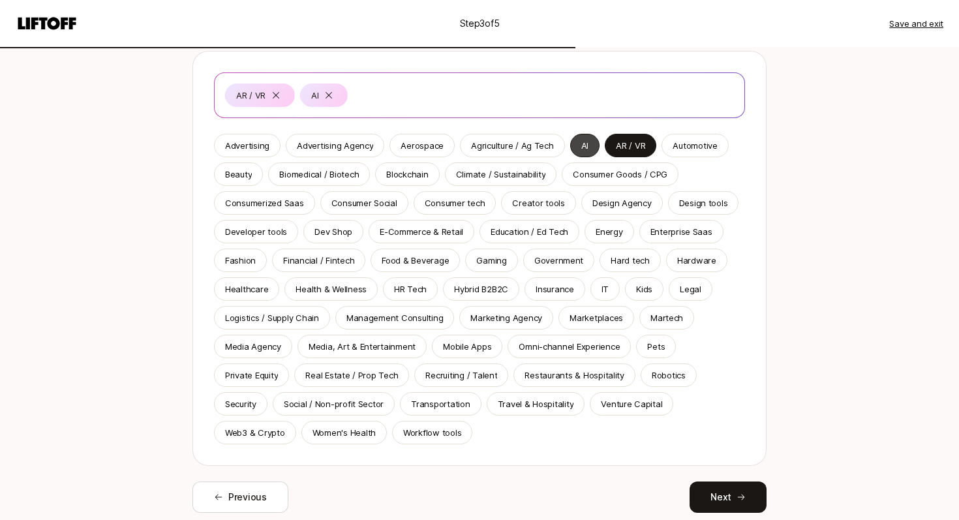
scroll to position [130, 0]
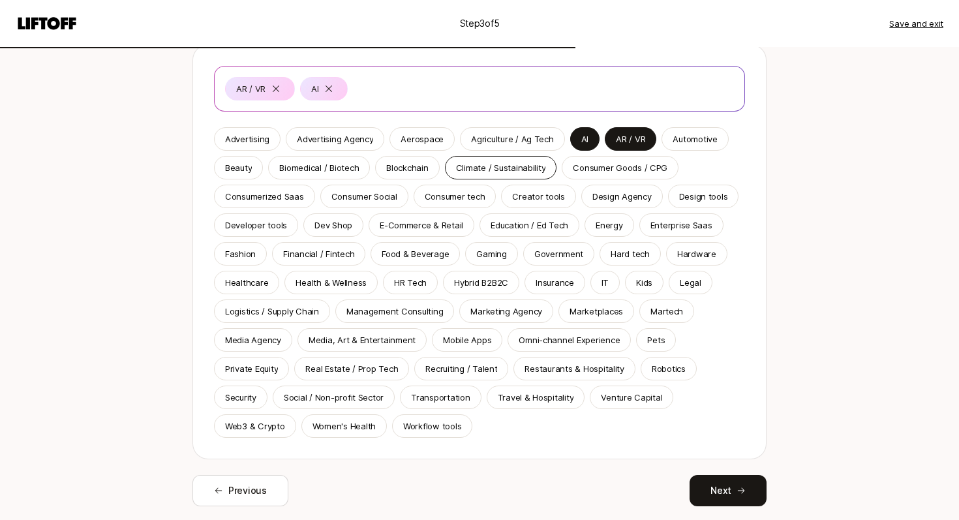
click at [510, 166] on p "Climate / Sustainability" at bounding box center [501, 167] width 90 height 13
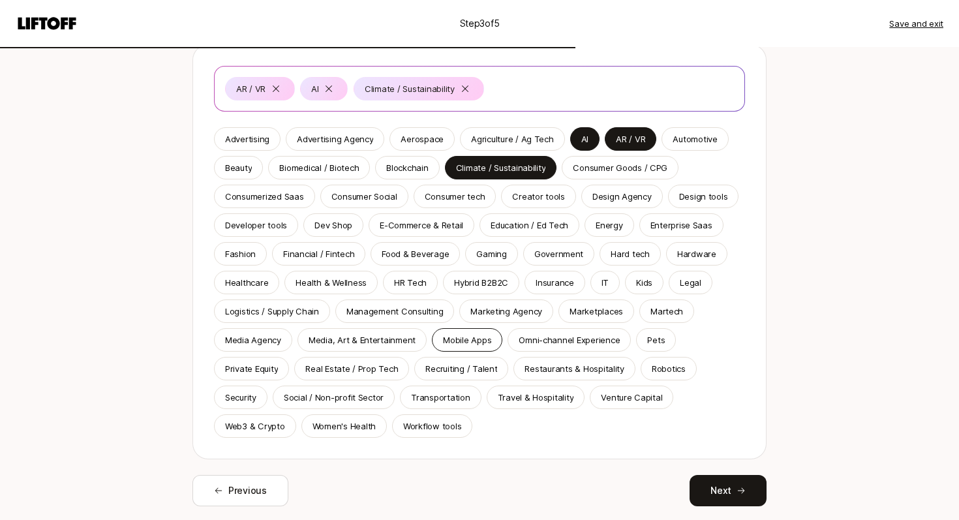
click at [472, 337] on p "Mobile Apps" at bounding box center [467, 339] width 48 height 13
click at [258, 288] on p "Healthcare" at bounding box center [246, 282] width 43 height 13
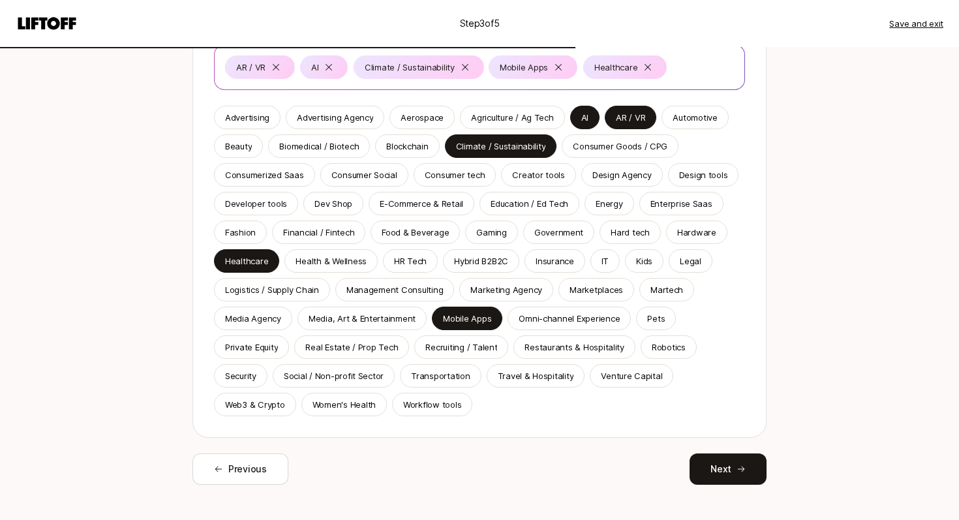
scroll to position [169, 0]
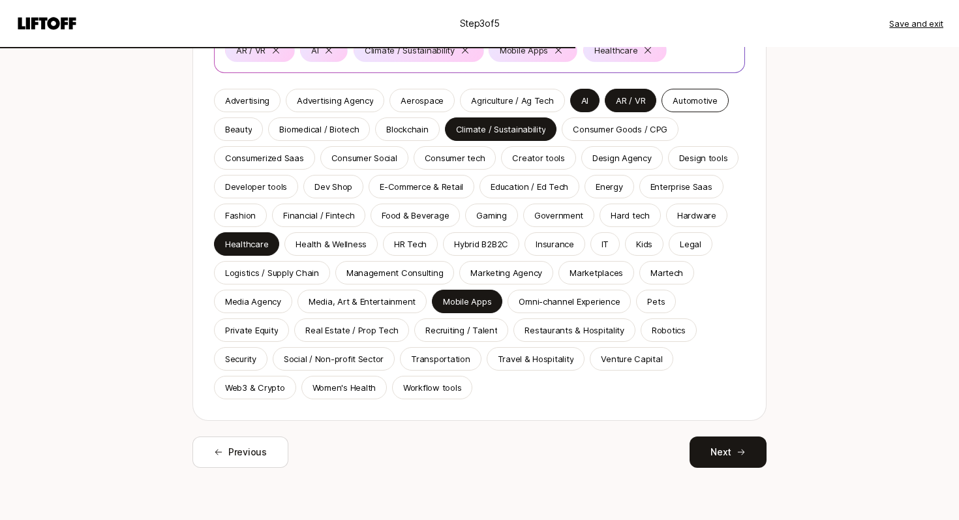
click at [698, 101] on p "Automotive" at bounding box center [695, 100] width 44 height 13
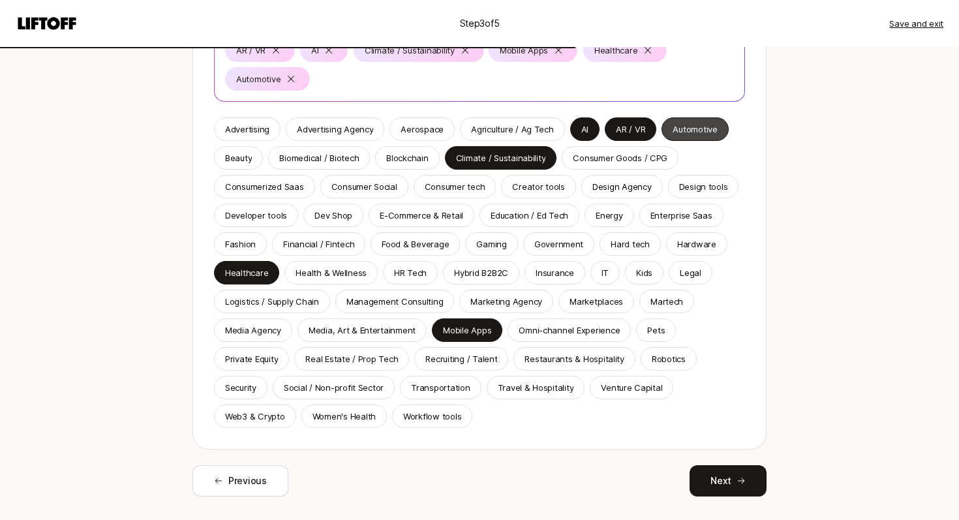
scroll to position [198, 0]
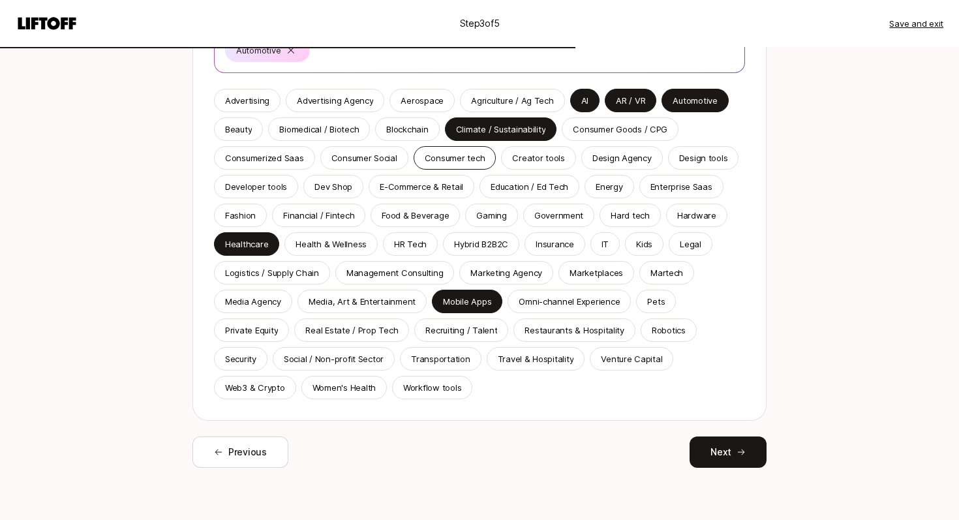
click at [449, 153] on p "Consumer tech" at bounding box center [455, 157] width 61 height 13
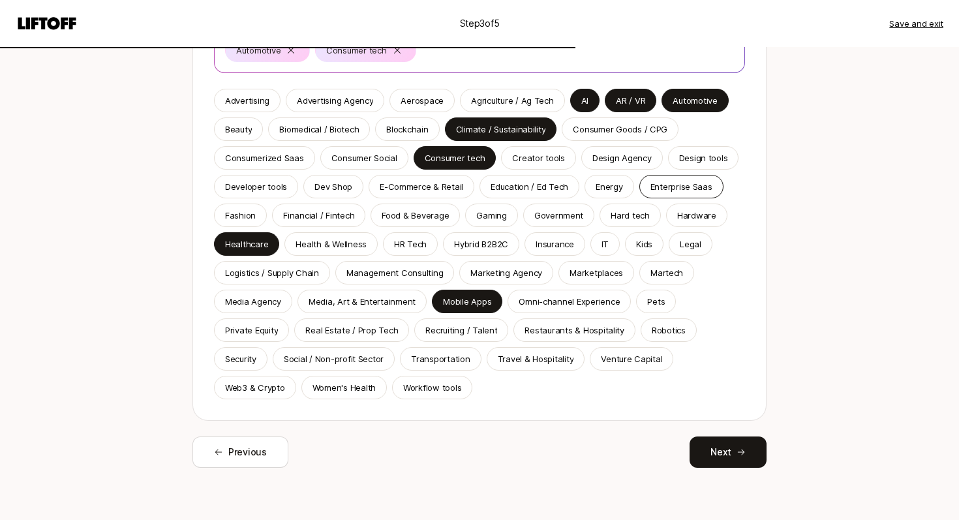
click at [661, 190] on p "Enterprise Saas" at bounding box center [681, 186] width 62 height 13
click at [625, 190] on div "Energy" at bounding box center [609, 186] width 49 height 23
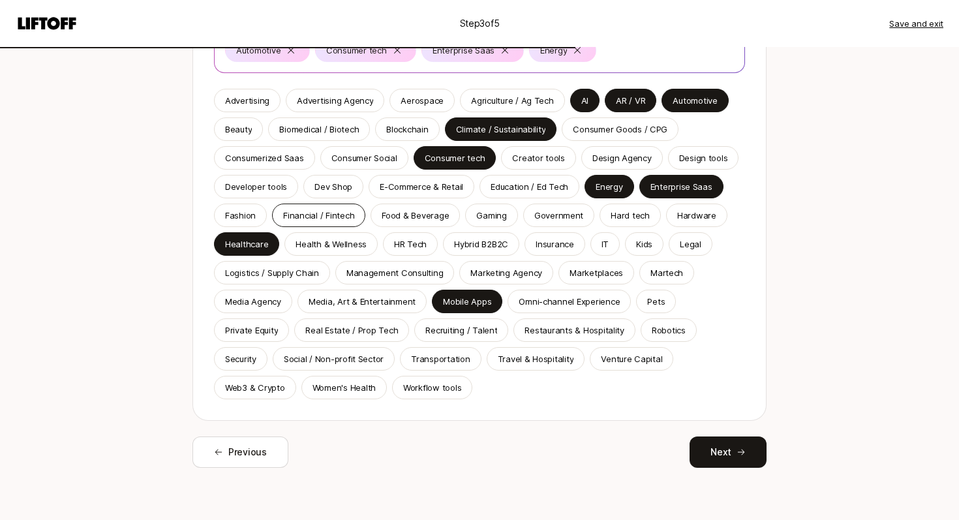
click at [327, 222] on div "Financial / Fintech" at bounding box center [318, 215] width 93 height 23
click at [412, 245] on p "HR Tech" at bounding box center [410, 243] width 33 height 13
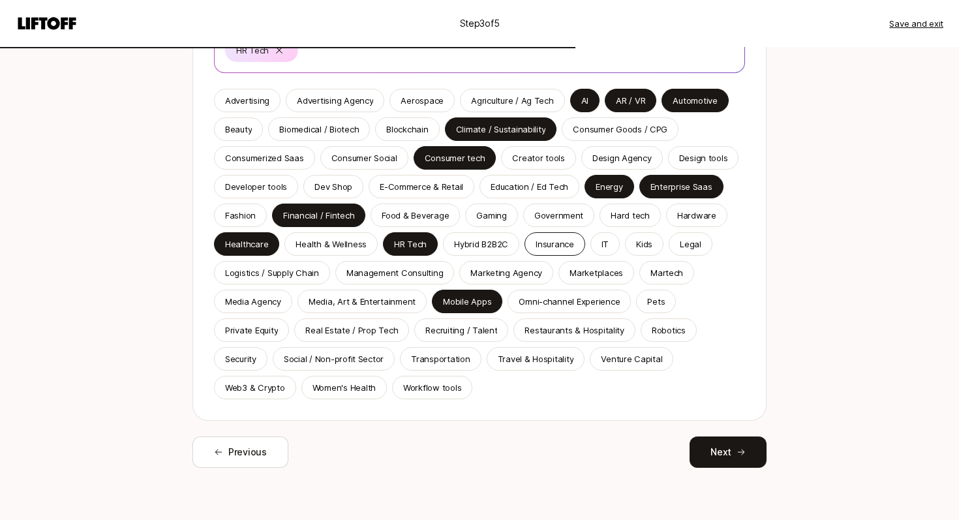
click at [563, 246] on p "Insurance" at bounding box center [555, 243] width 38 height 13
click at [606, 246] on div "IT" at bounding box center [604, 243] width 29 height 23
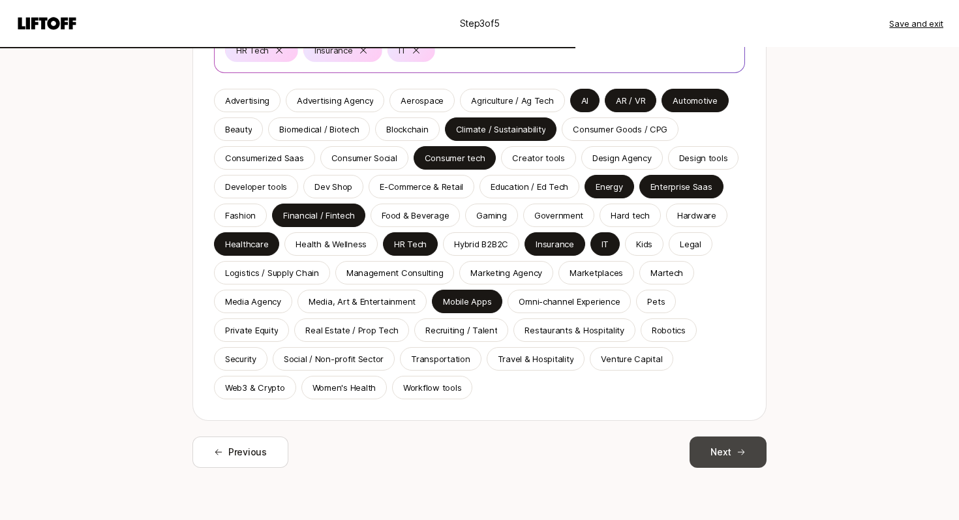
click at [719, 452] on button "Next" at bounding box center [728, 451] width 77 height 31
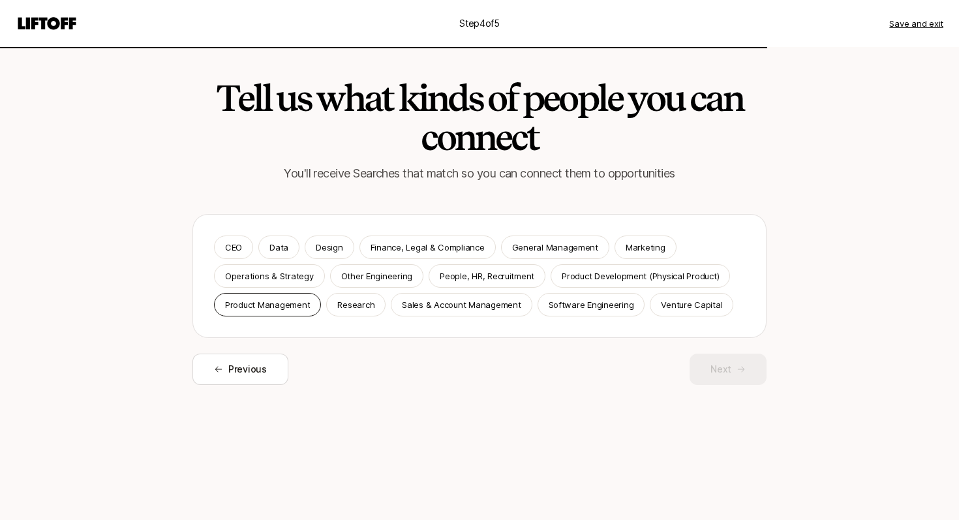
click at [301, 303] on p "Product Management" at bounding box center [267, 304] width 85 height 13
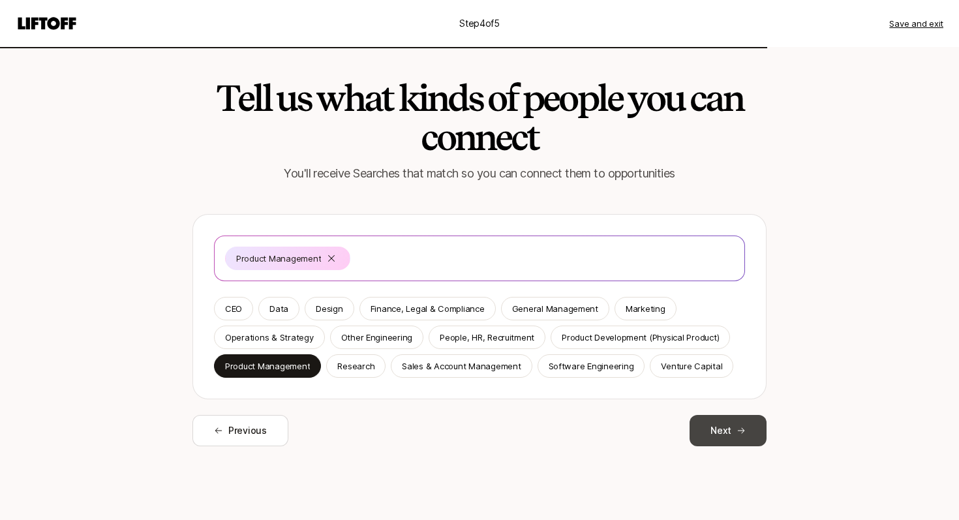
click at [742, 432] on icon at bounding box center [740, 430] width 9 height 9
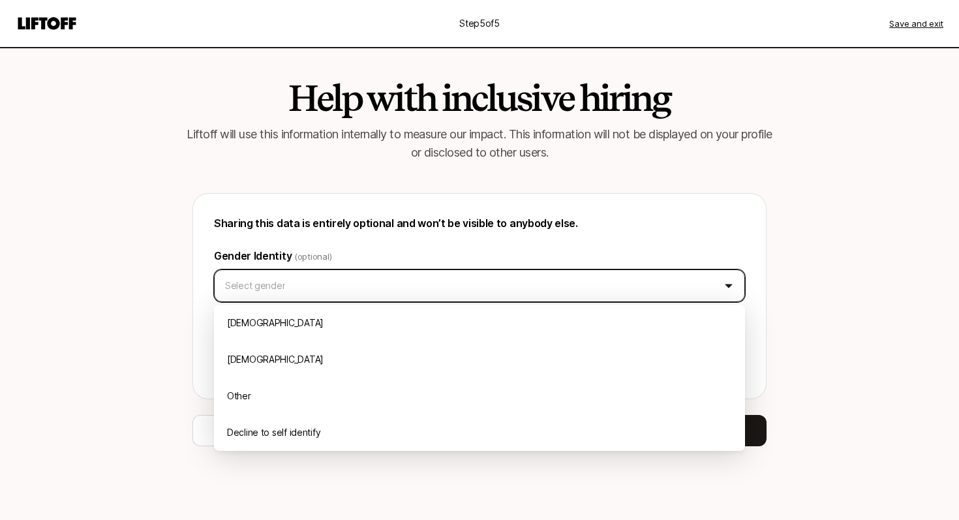
click at [399, 296] on html "Step 5 of 5 Save and exit Help with inclusive hiring Liftoff will use this info…" at bounding box center [479, 260] width 959 height 520
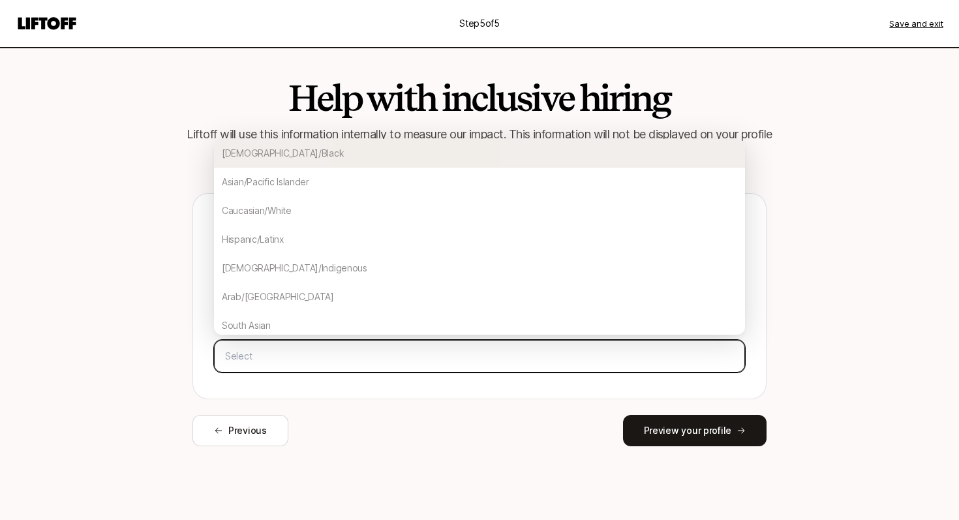
click at [362, 355] on input "text" at bounding box center [479, 355] width 519 height 23
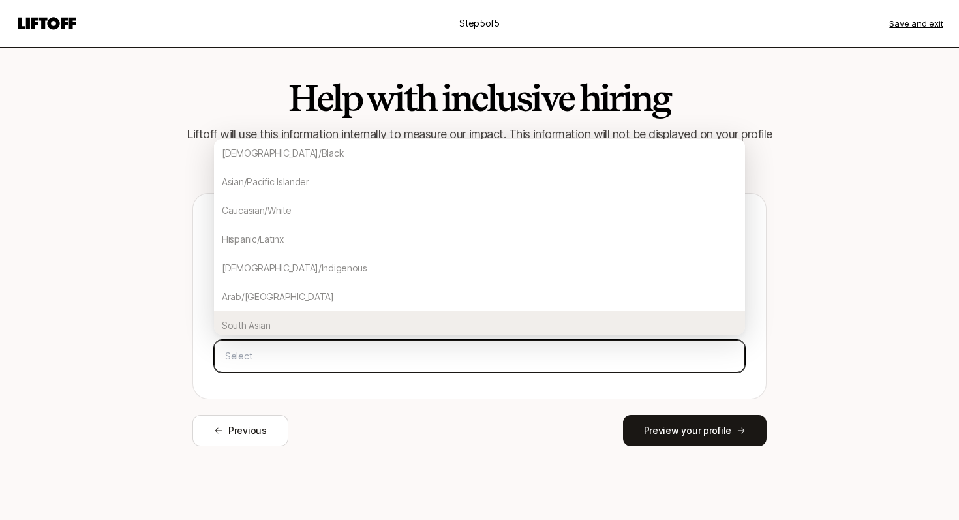
click at [326, 315] on div "South Asian" at bounding box center [479, 325] width 531 height 29
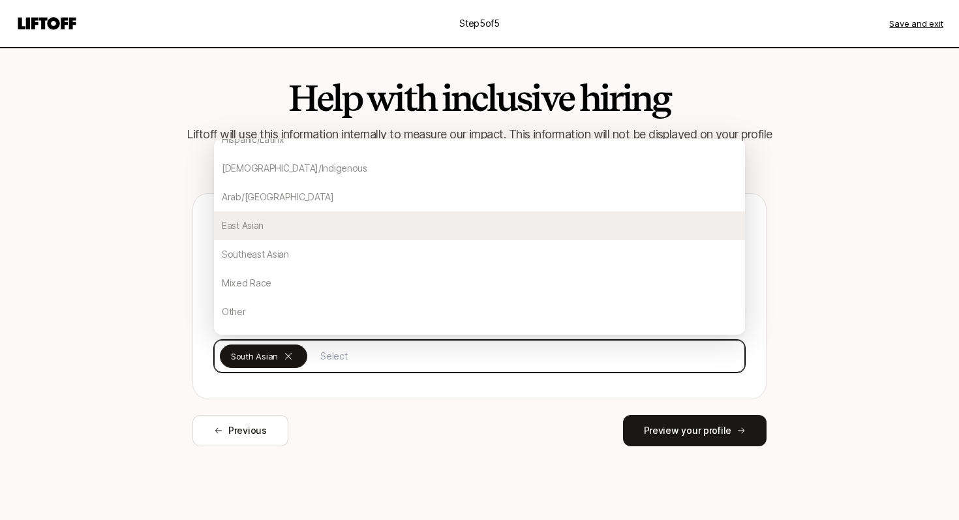
scroll to position [120, 0]
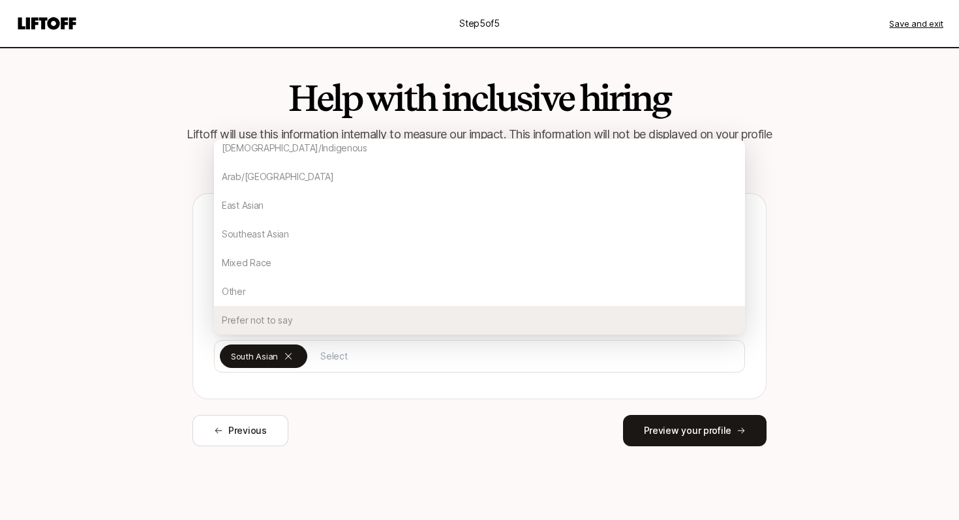
click at [423, 452] on div "Help with inclusive hiring Liftoff will use this information internally to meas…" at bounding box center [480, 272] width 752 height 451
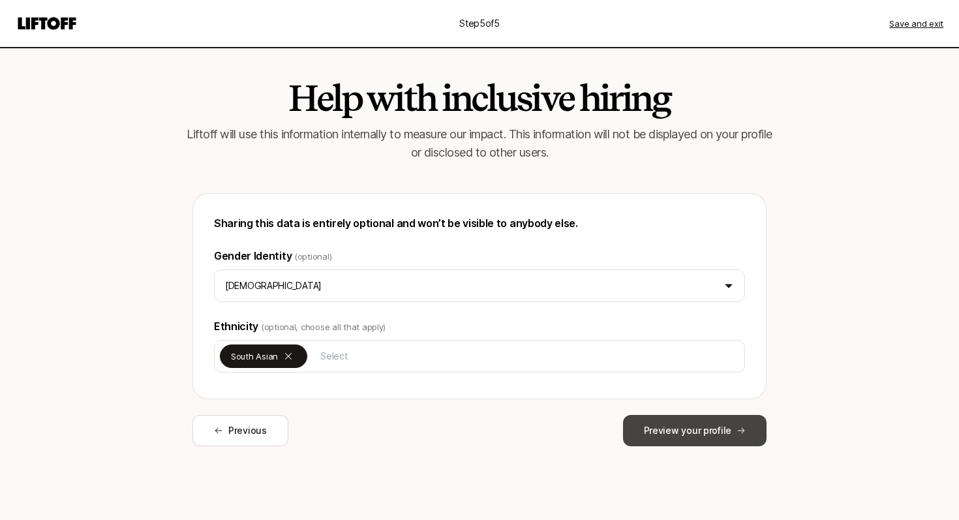
click at [678, 436] on button "Preview your profile" at bounding box center [695, 430] width 144 height 31
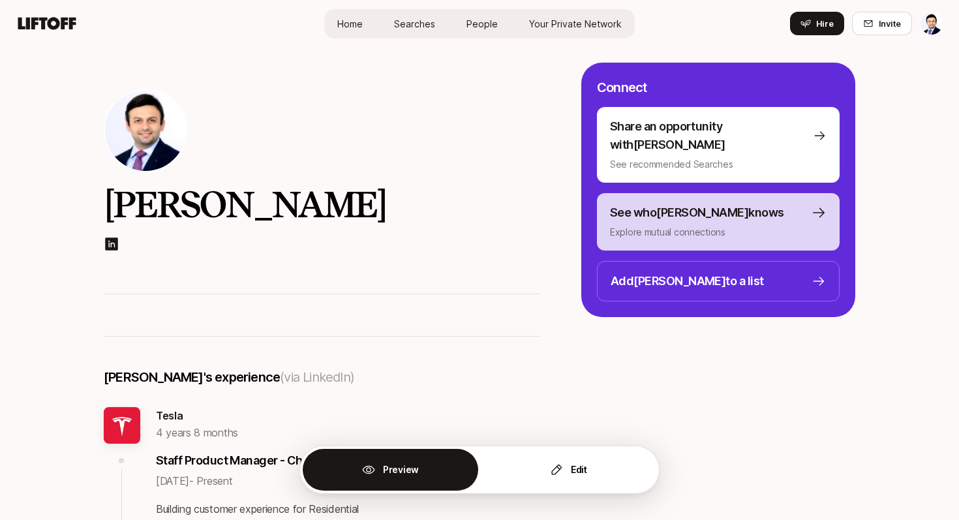
click at [649, 204] on p "See who [PERSON_NAME] knows" at bounding box center [697, 213] width 174 height 18
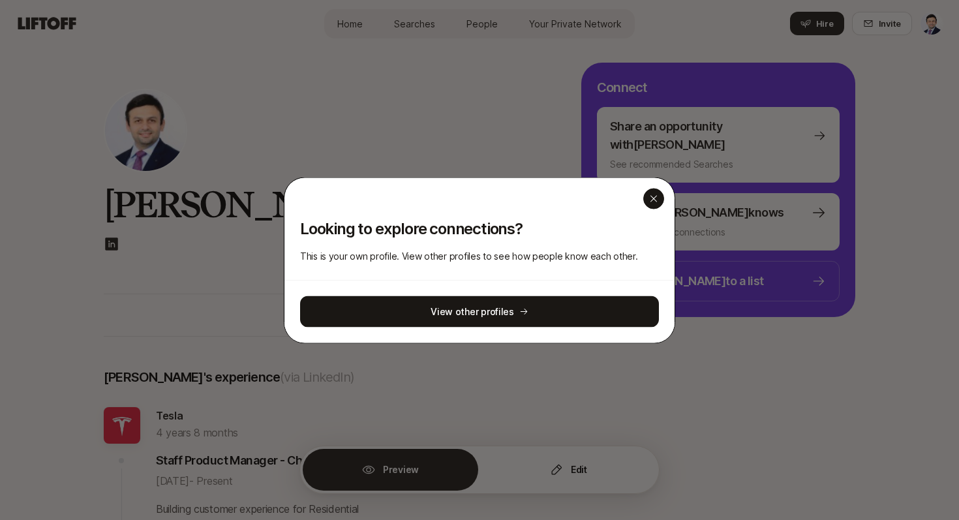
click at [651, 202] on icon "button" at bounding box center [653, 198] width 10 height 10
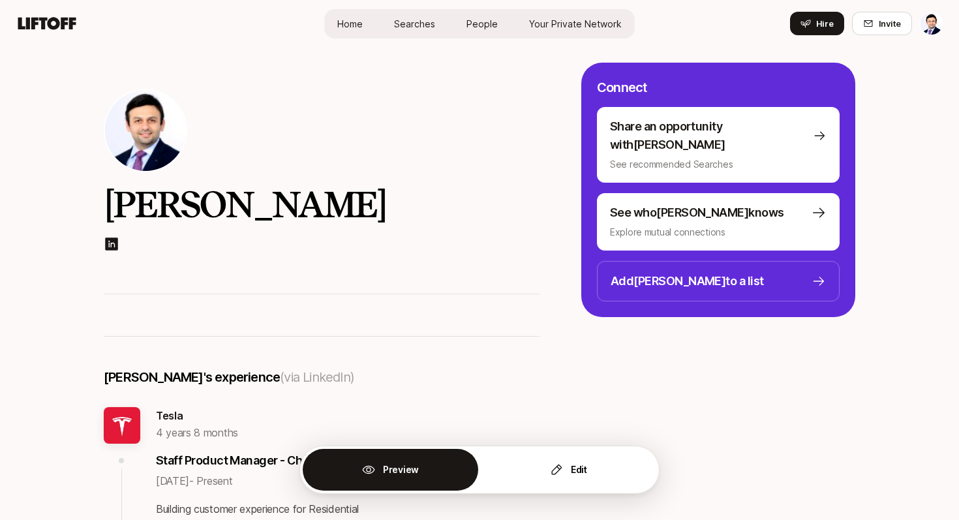
click at [418, 25] on span "Searches" at bounding box center [414, 24] width 41 height 14
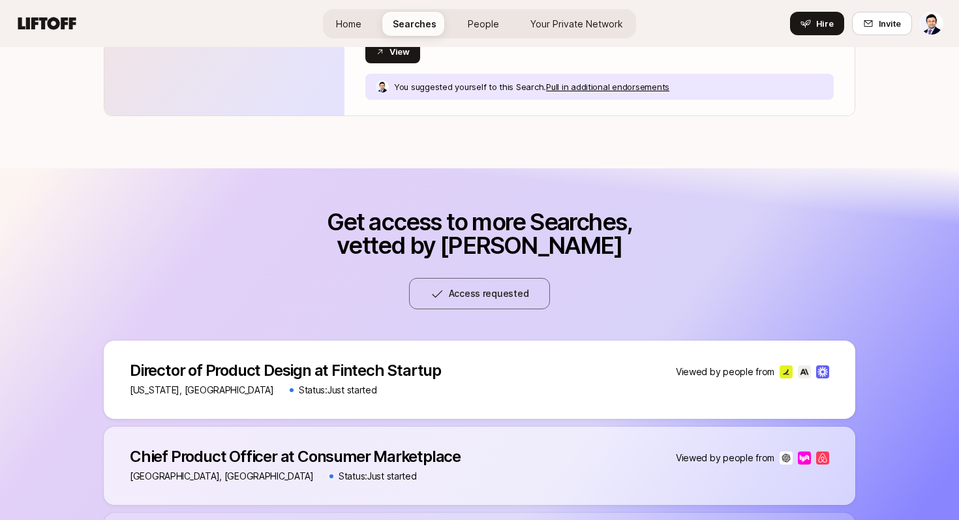
scroll to position [819, 0]
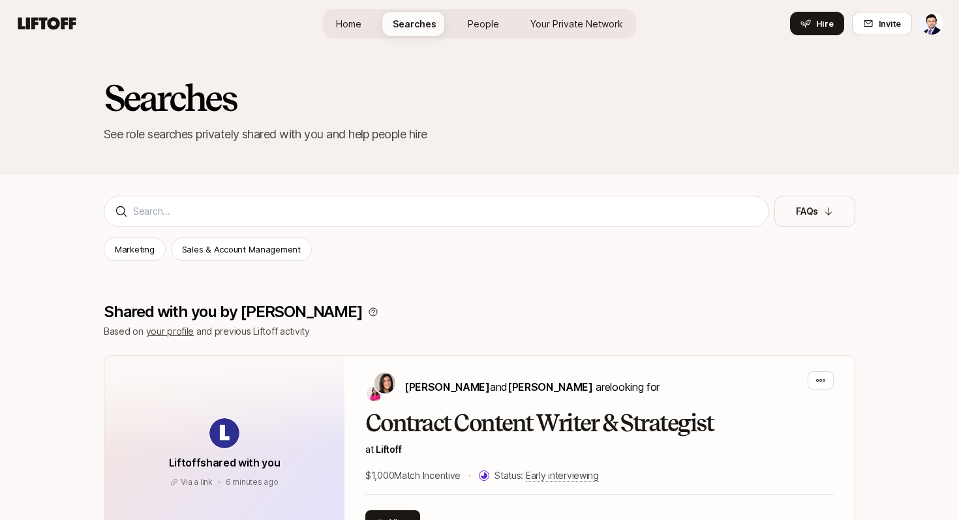
click at [643, 55] on div "Searches See role searches privately shared with you and help people hire" at bounding box center [479, 111] width 959 height 128
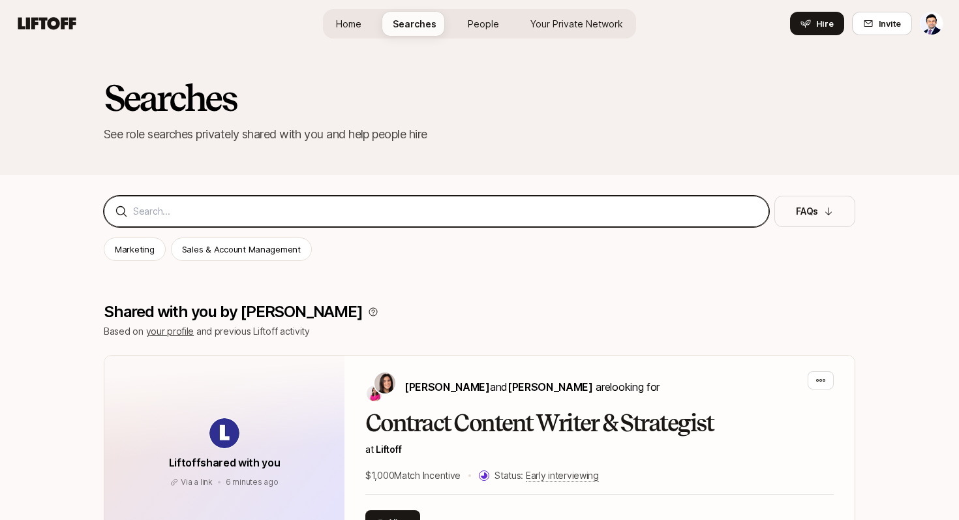
click at [261, 210] on input at bounding box center [445, 212] width 625 height 16
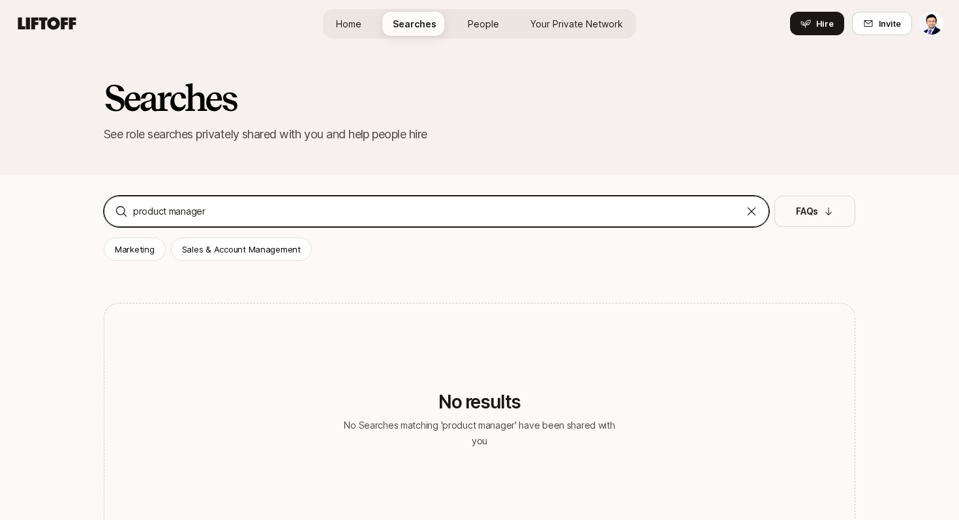
type input "product manager"
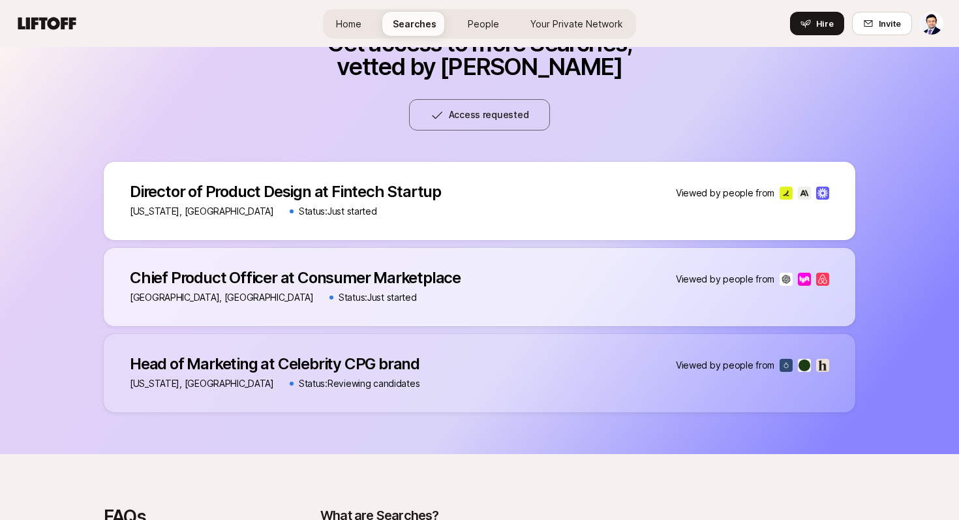
scroll to position [911, 0]
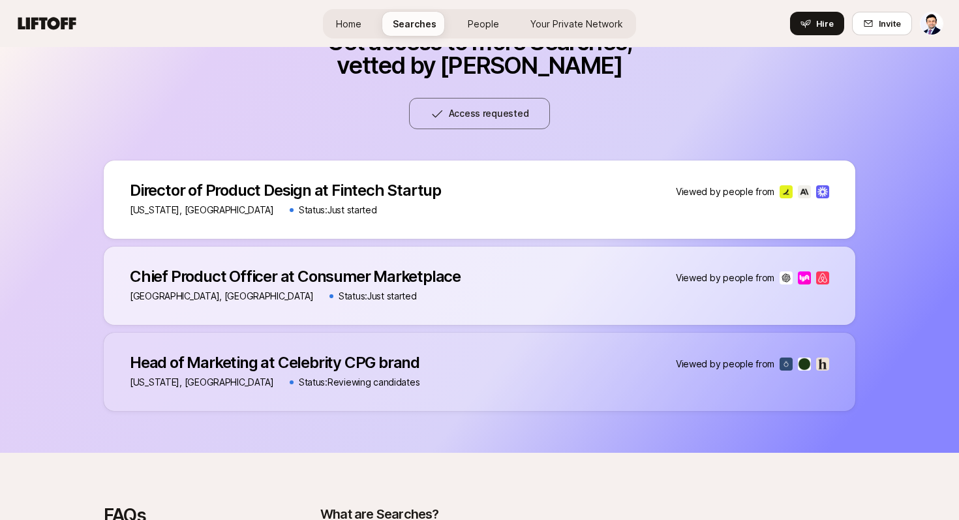
click at [787, 187] on img at bounding box center [786, 191] width 13 height 13
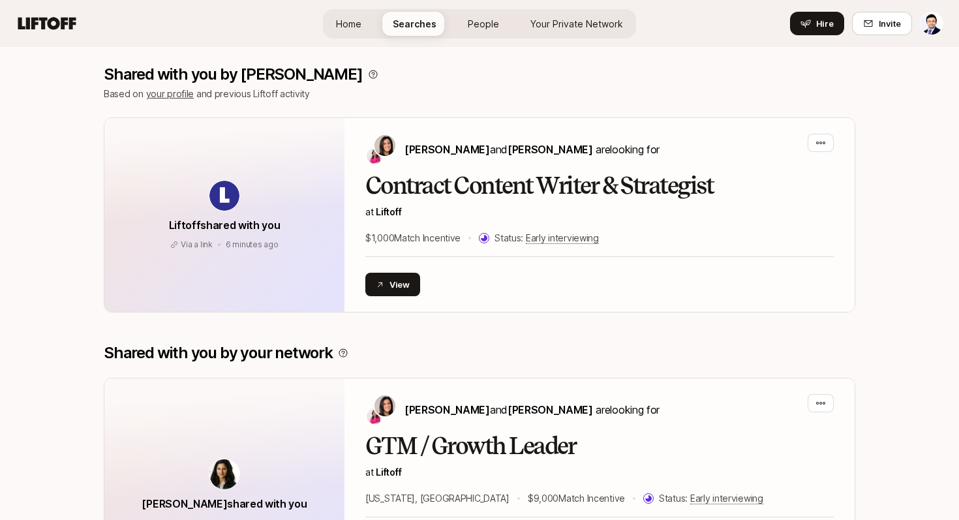
scroll to position [0, 0]
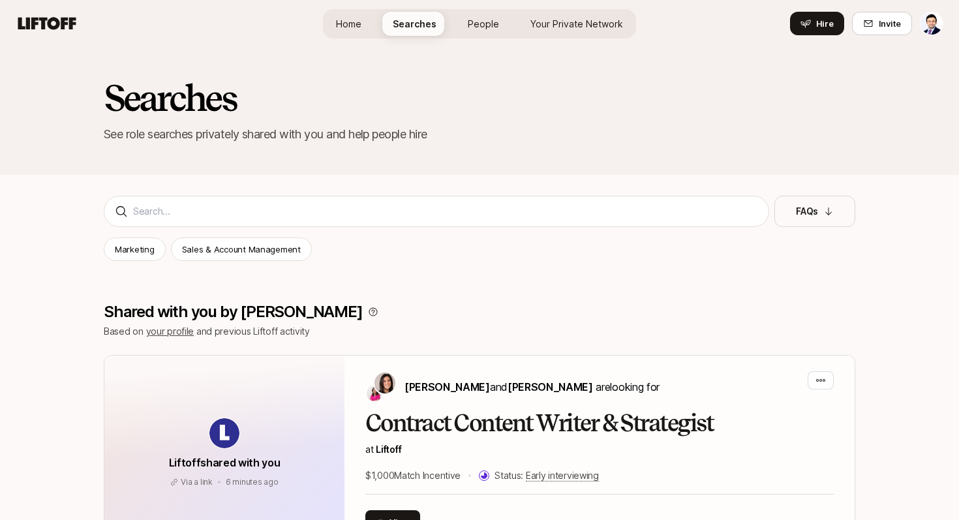
click at [344, 23] on span "Home" at bounding box center [348, 24] width 25 height 14
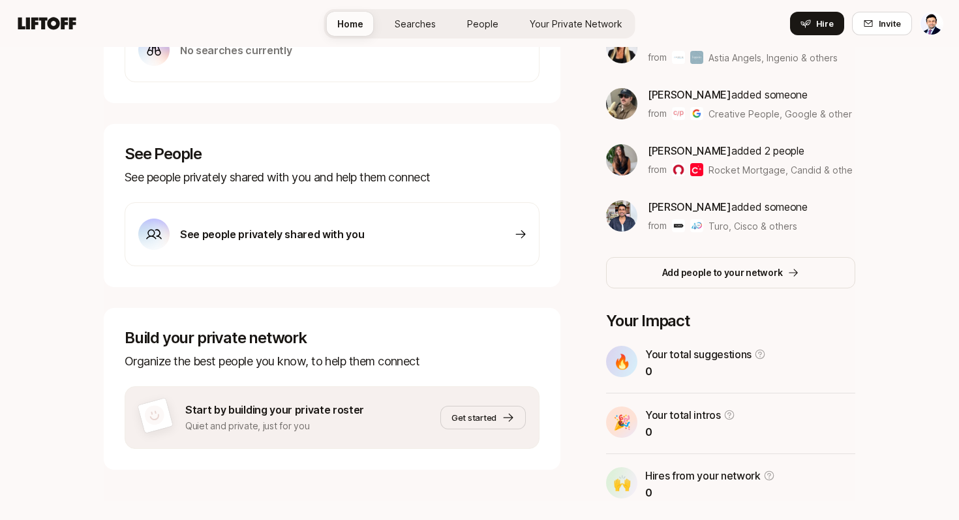
scroll to position [352, 0]
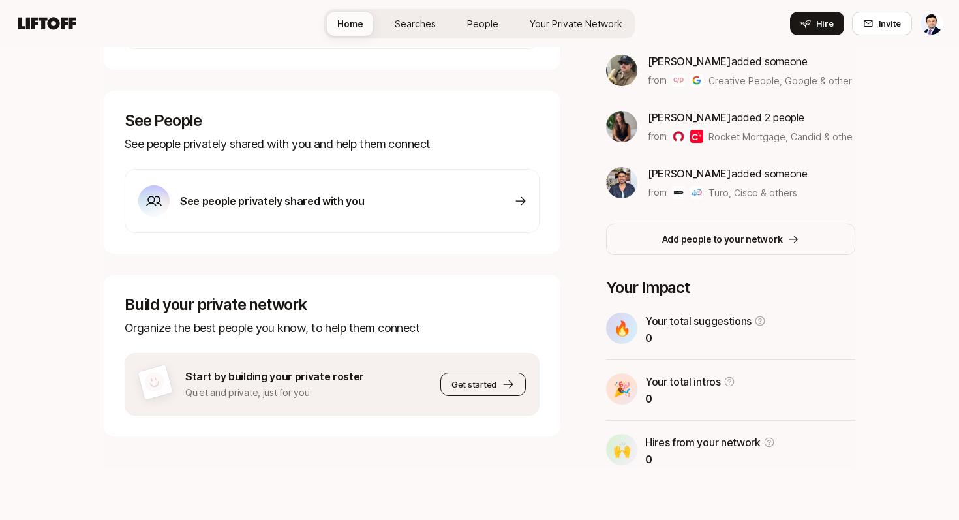
click at [491, 382] on span "Get started" at bounding box center [473, 384] width 45 height 13
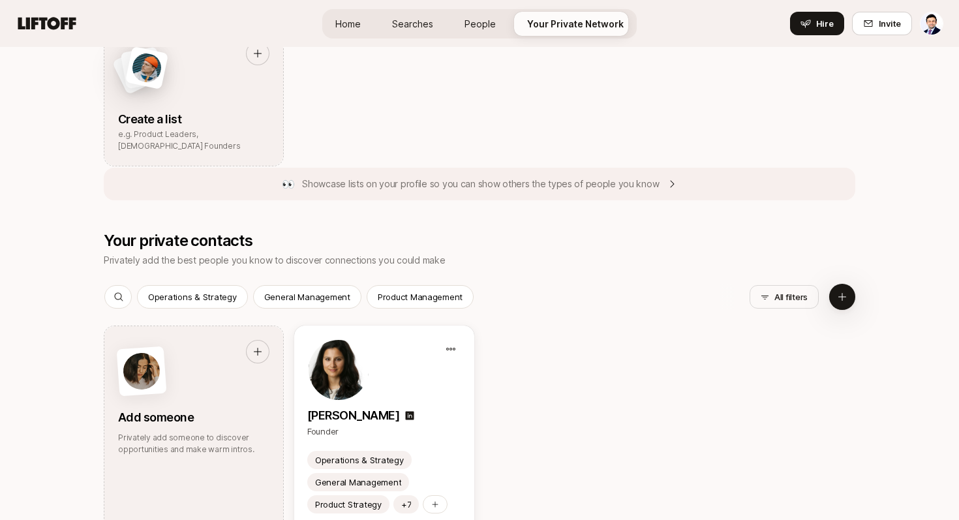
scroll to position [521, 0]
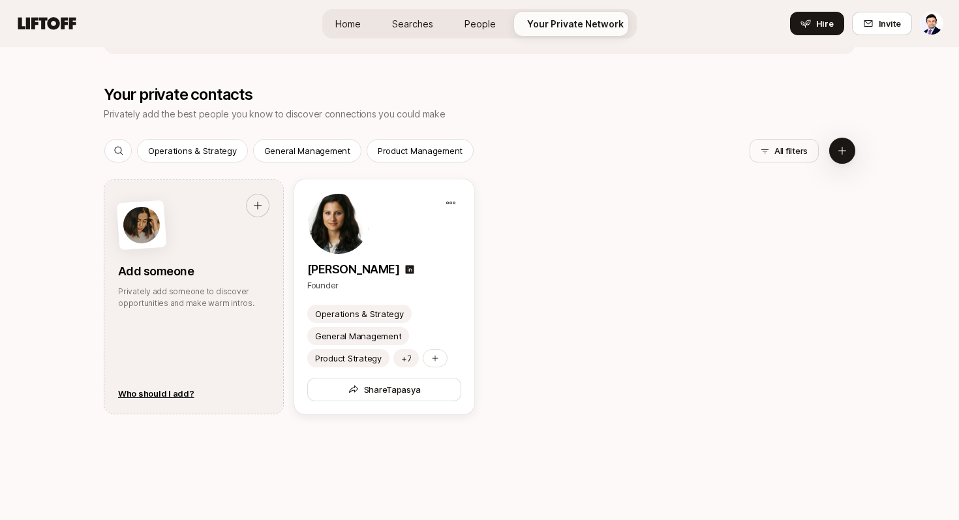
scroll to position [663, 0]
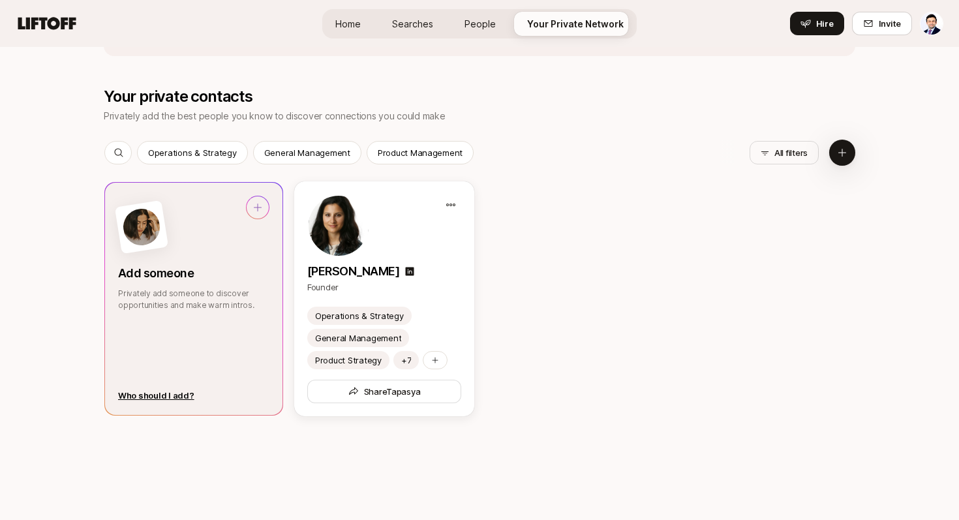
click at [258, 199] on div at bounding box center [258, 207] width 22 height 22
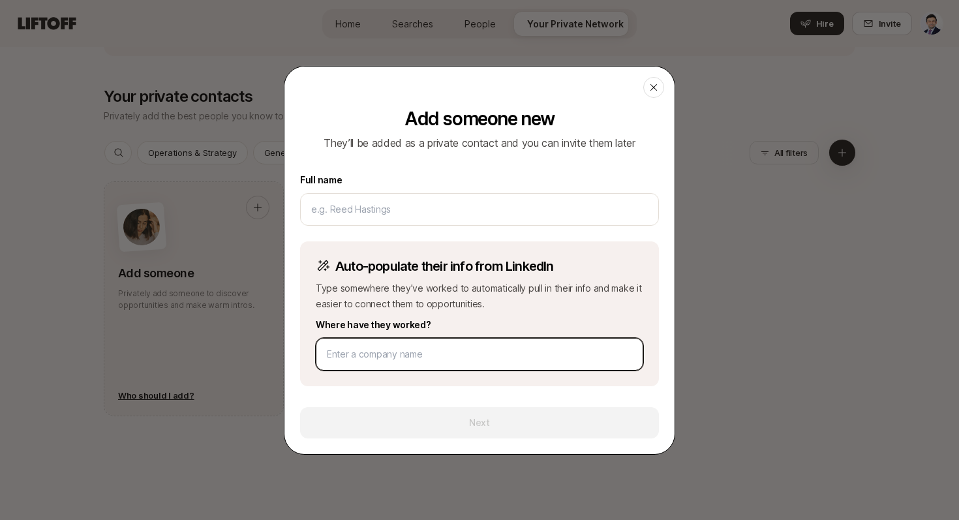
click at [401, 356] on input at bounding box center [479, 354] width 305 height 16
type input "Tesla"
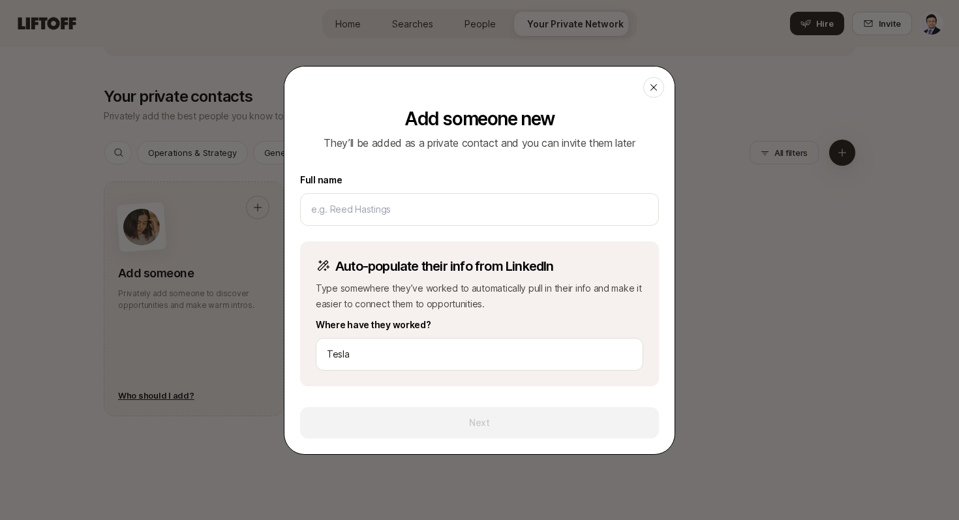
click at [457, 434] on footer "Next" at bounding box center [479, 422] width 359 height 31
click at [392, 354] on input "Tesla" at bounding box center [479, 354] width 305 height 16
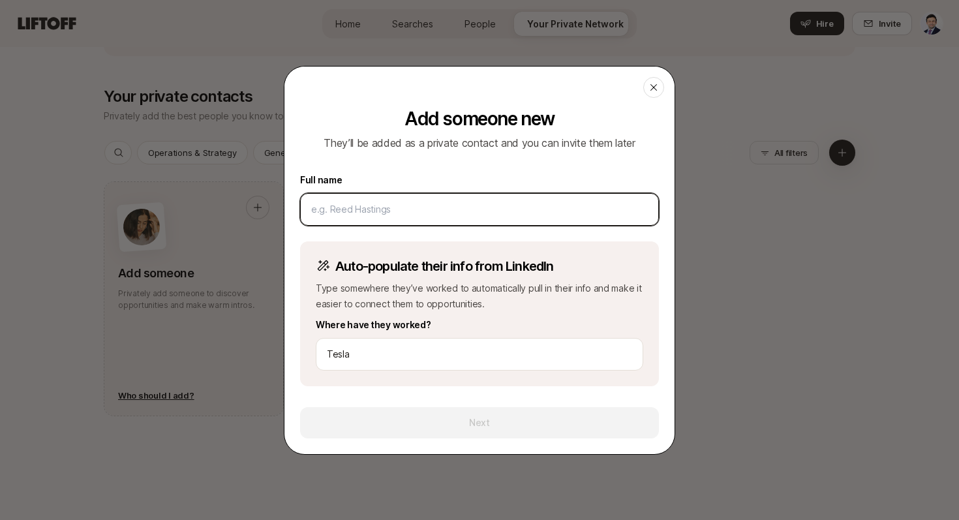
click at [366, 204] on input at bounding box center [479, 210] width 337 height 16
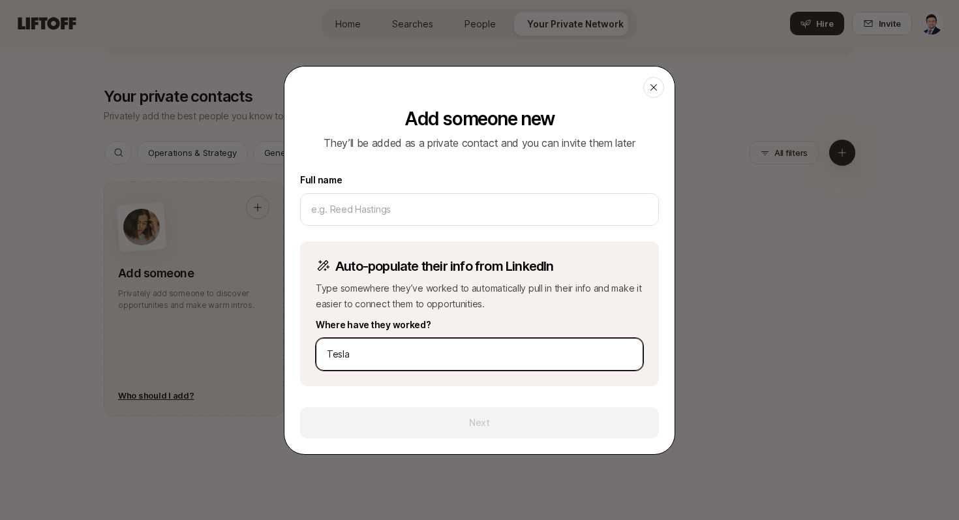
click at [404, 358] on input "Tesla" at bounding box center [479, 354] width 305 height 16
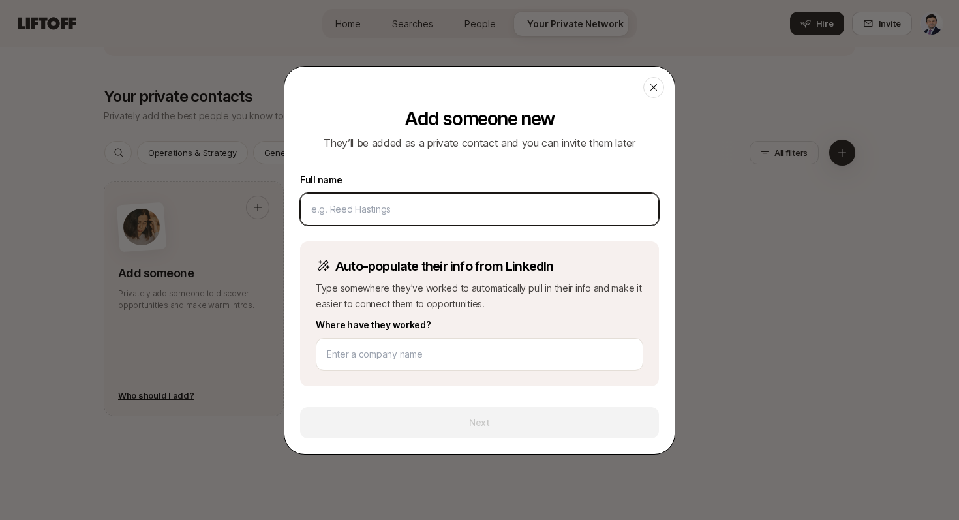
click at [368, 211] on input at bounding box center [479, 210] width 337 height 16
type input "Swati Agrawal"
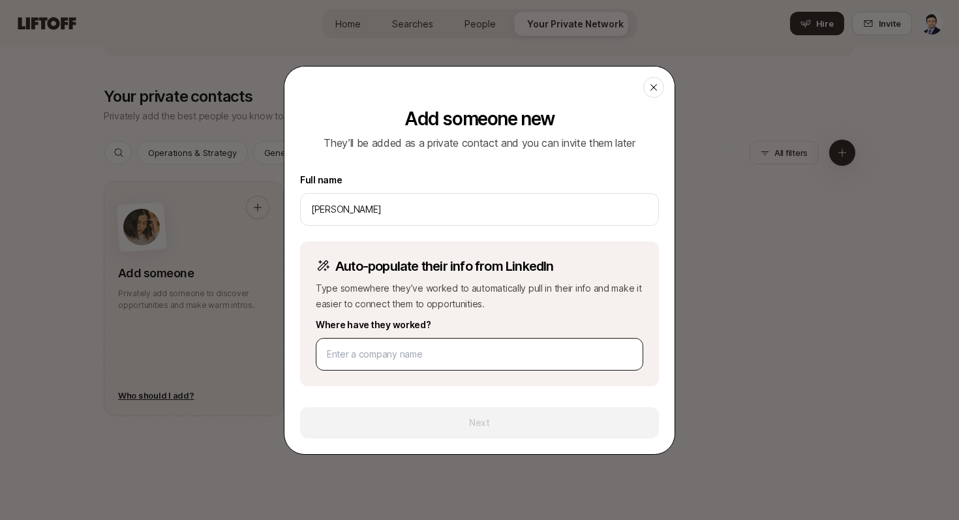
click at [376, 344] on div at bounding box center [479, 354] width 327 height 33
click at [382, 356] on input at bounding box center [479, 354] width 305 height 16
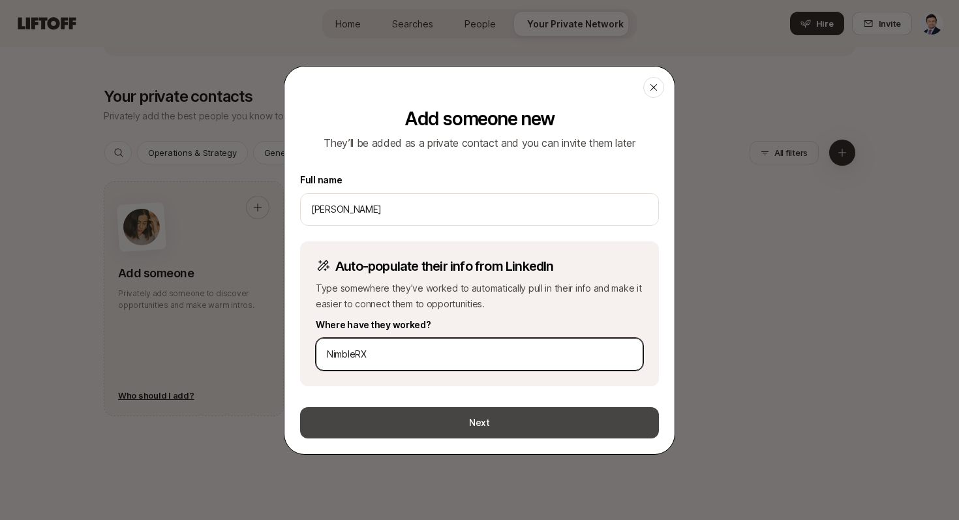
type input "NimbleRX"
click at [429, 421] on button "Next" at bounding box center [479, 422] width 359 height 31
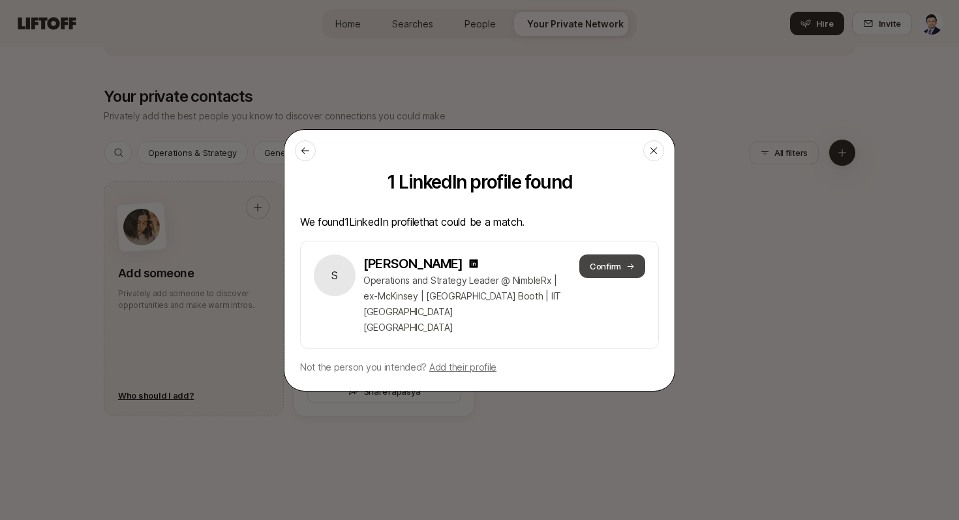
click at [604, 277] on button "Confirm" at bounding box center [612, 265] width 66 height 23
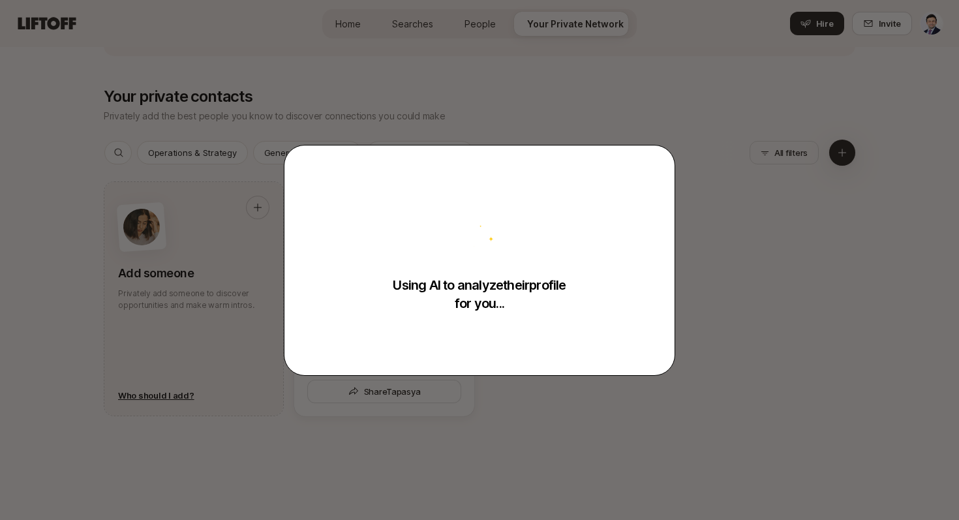
click at [488, 200] on div "Using AI to analyze their profile for you..." at bounding box center [479, 260] width 390 height 230
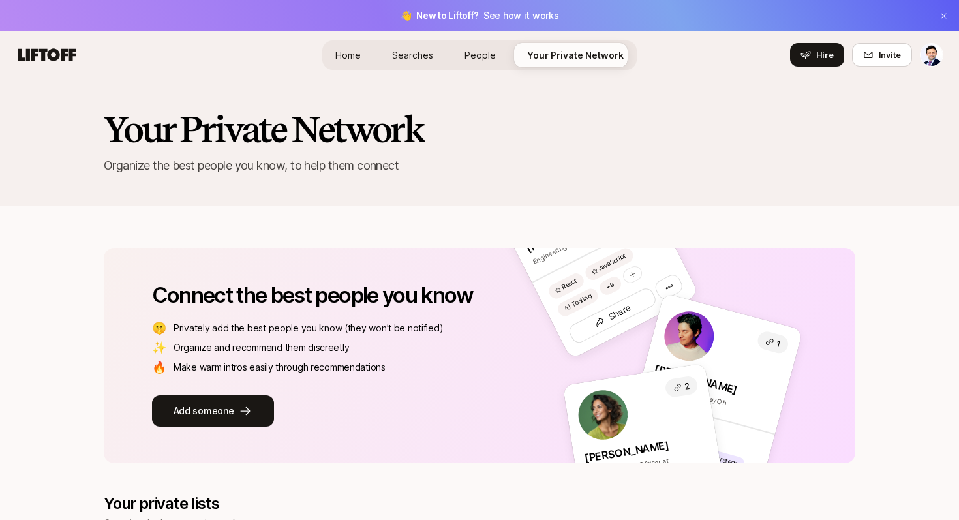
click at [470, 55] on span "People" at bounding box center [479, 55] width 31 height 14
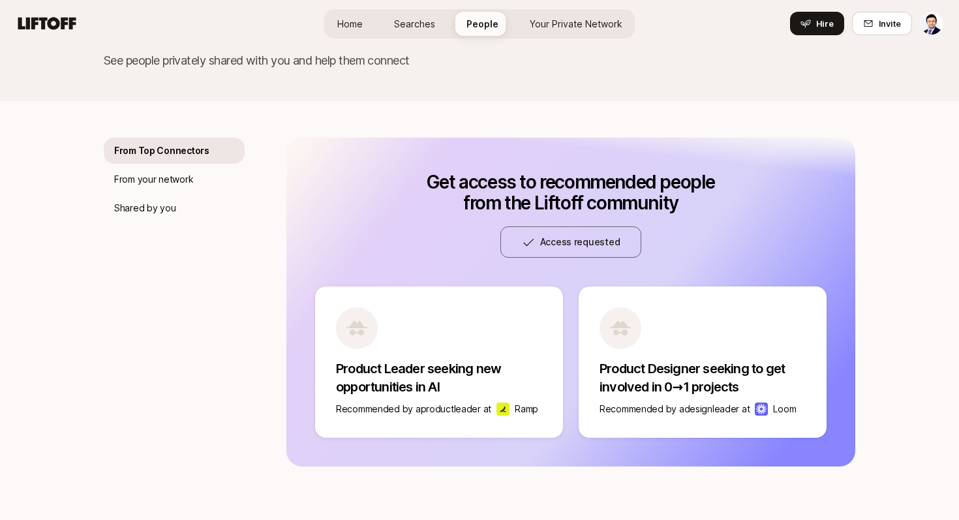
scroll to position [123, 0]
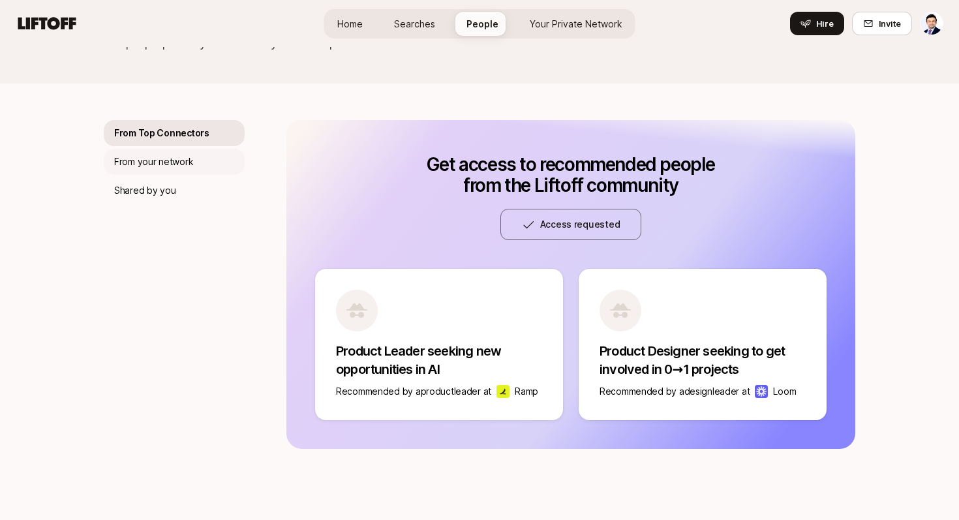
click at [183, 168] on p "From your network" at bounding box center [153, 162] width 79 height 16
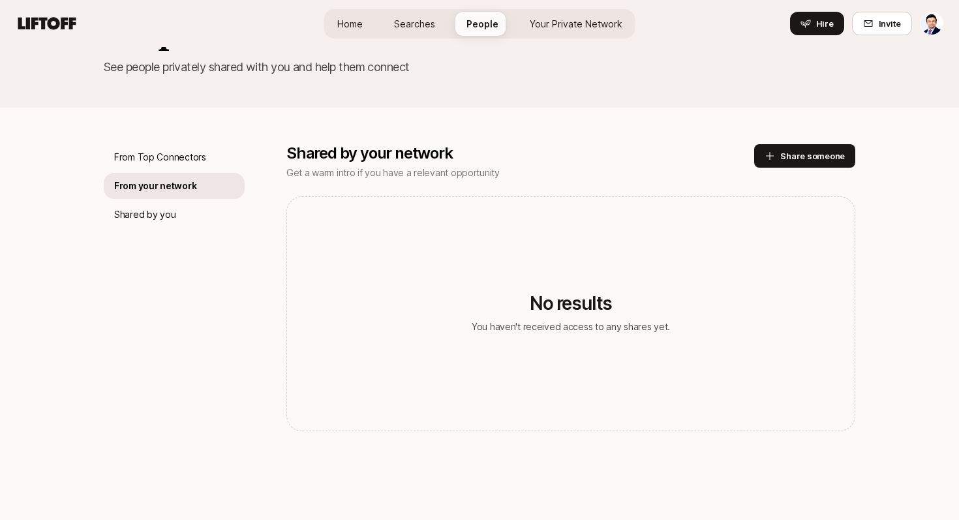
scroll to position [99, 0]
click at [179, 207] on div "Shared by you" at bounding box center [174, 215] width 141 height 26
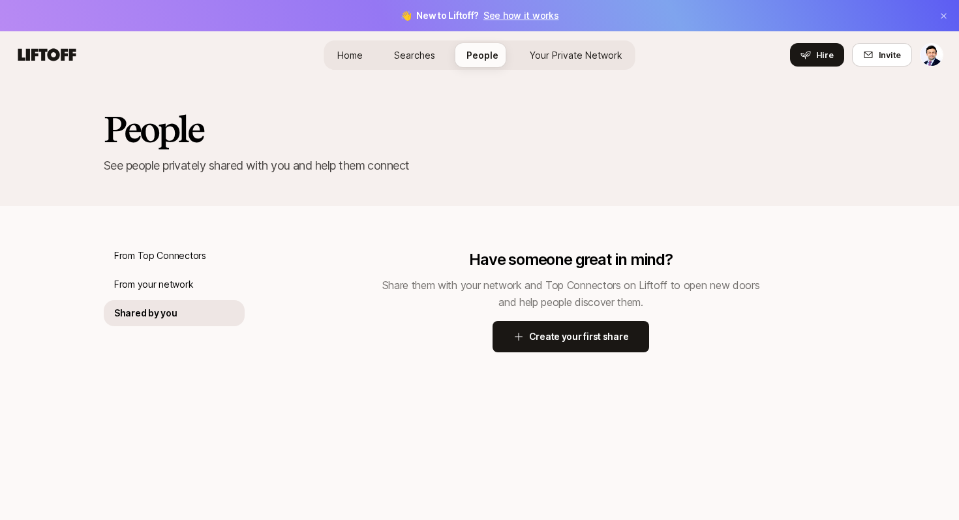
click at [349, 63] on link "Home" at bounding box center [350, 55] width 46 height 24
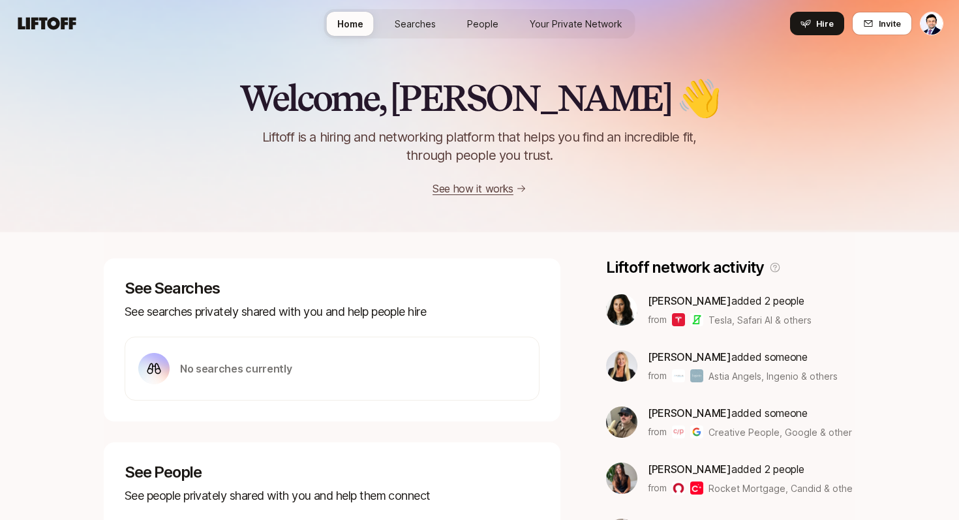
click at [491, 29] on span "People" at bounding box center [482, 24] width 31 height 14
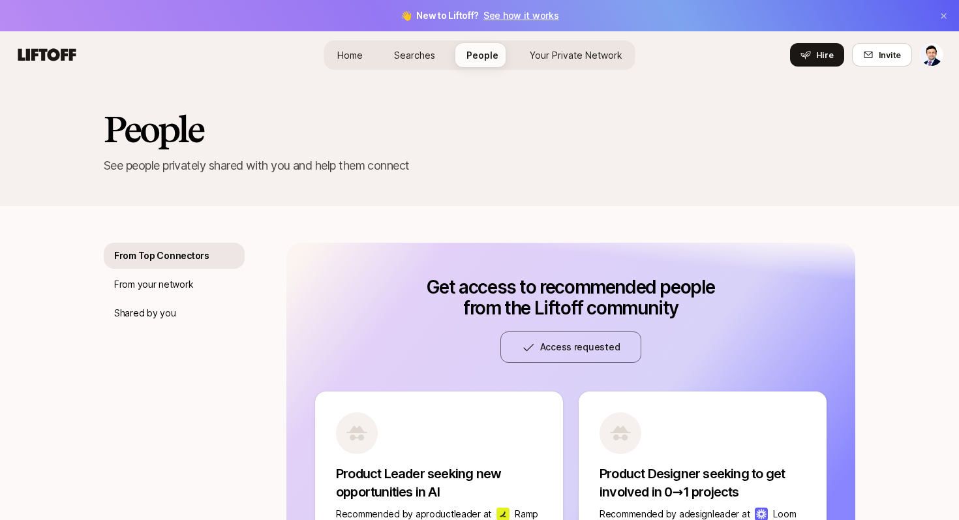
click at [510, 17] on link "See how it works" at bounding box center [521, 15] width 76 height 11
click at [803, 52] on icon at bounding box center [805, 55] width 10 height 10
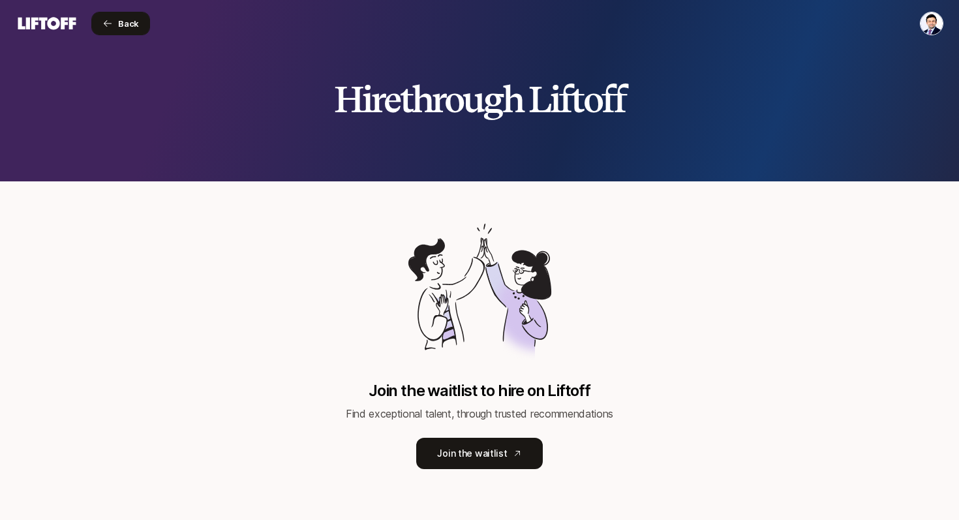
click at [94, 31] on button "Back" at bounding box center [120, 23] width 59 height 23
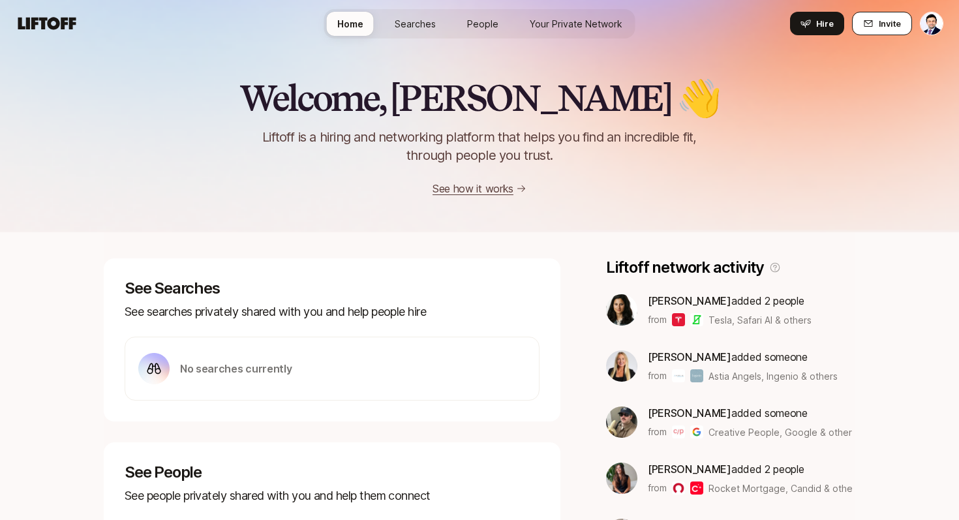
click at [911, 25] on button "Invite" at bounding box center [882, 23] width 60 height 23
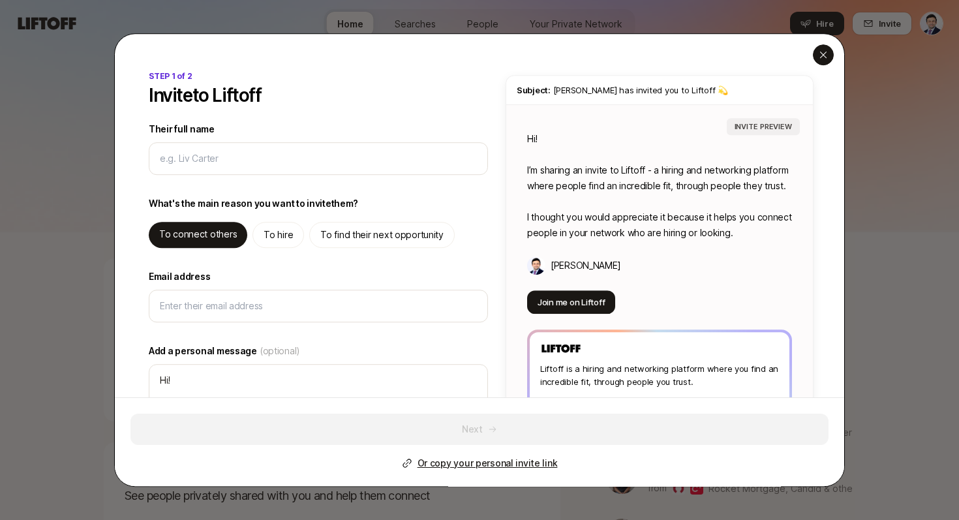
type textarea "x"
click at [822, 53] on icon "button" at bounding box center [823, 55] width 7 height 7
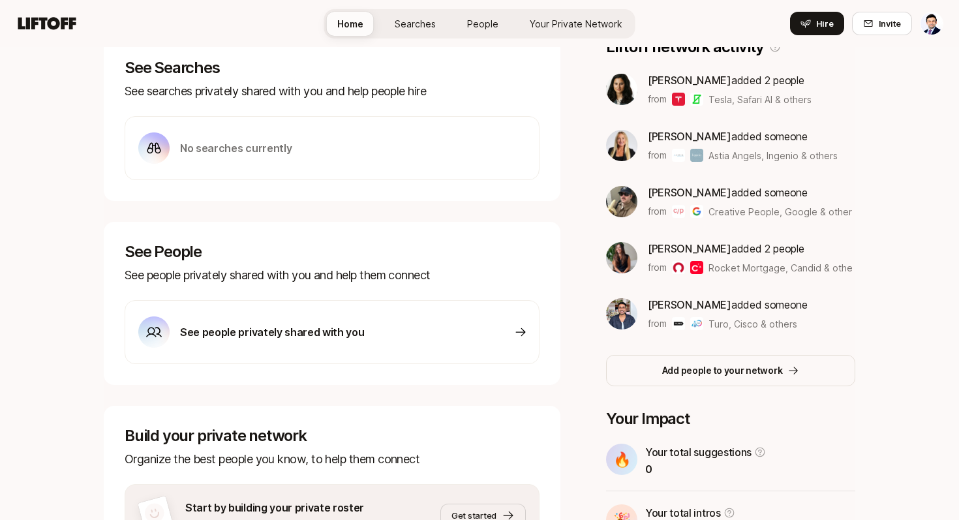
scroll to position [155, 0]
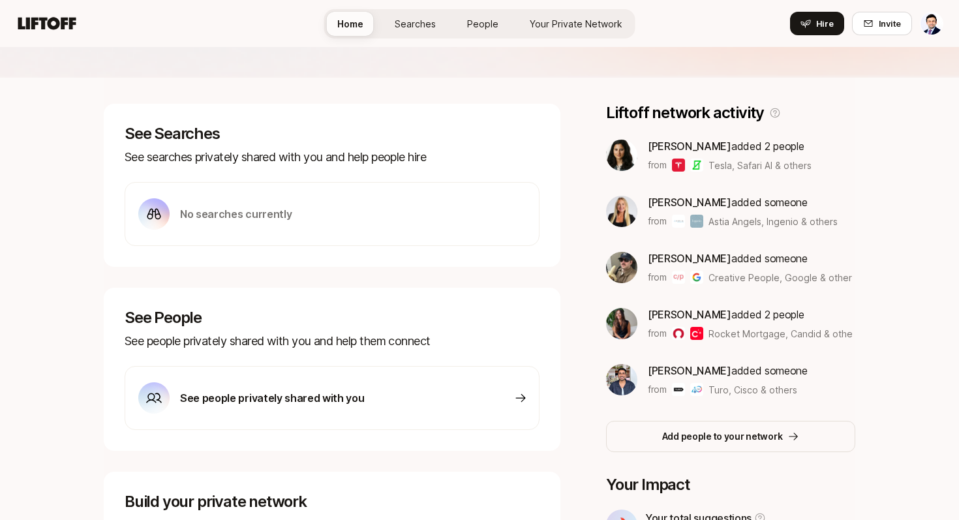
click at [673, 163] on img at bounding box center [678, 165] width 13 height 13
click at [624, 152] on img at bounding box center [621, 155] width 31 height 31
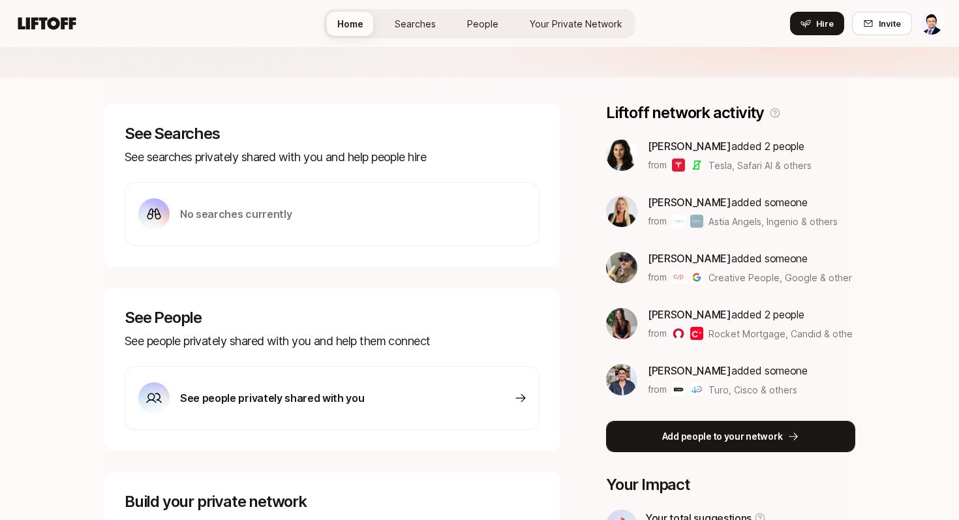
click at [714, 438] on p "Add people to your network" at bounding box center [722, 437] width 121 height 16
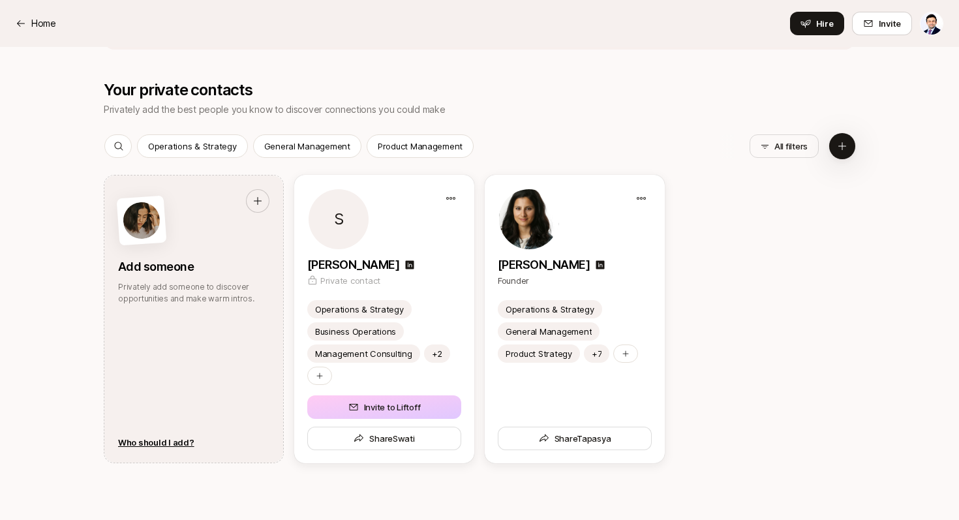
scroll to position [680, 0]
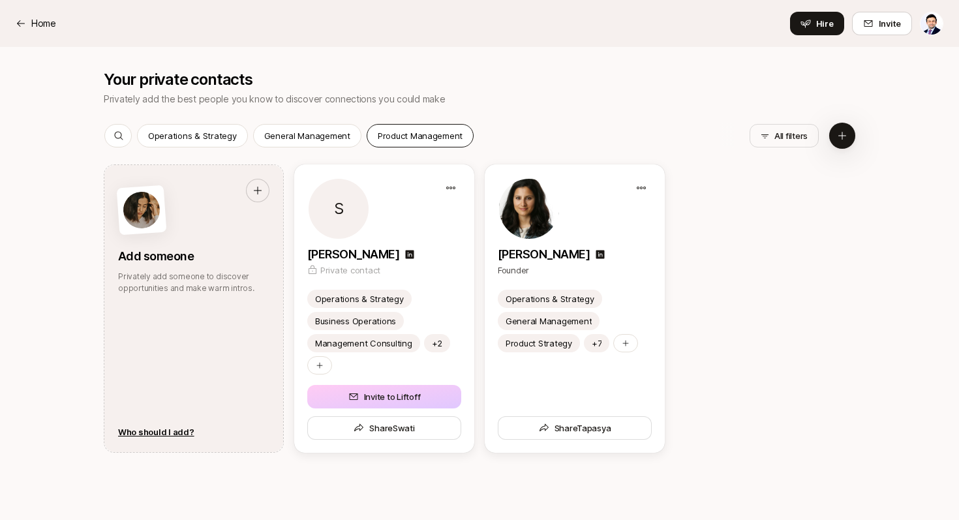
click at [407, 140] on p "Product Management" at bounding box center [420, 135] width 85 height 13
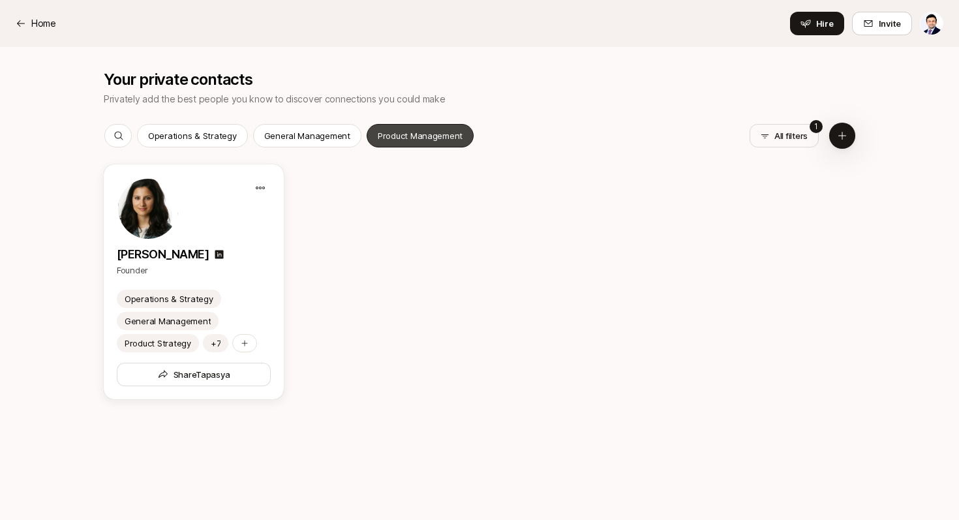
click at [407, 140] on p "Product Management" at bounding box center [420, 135] width 85 height 13
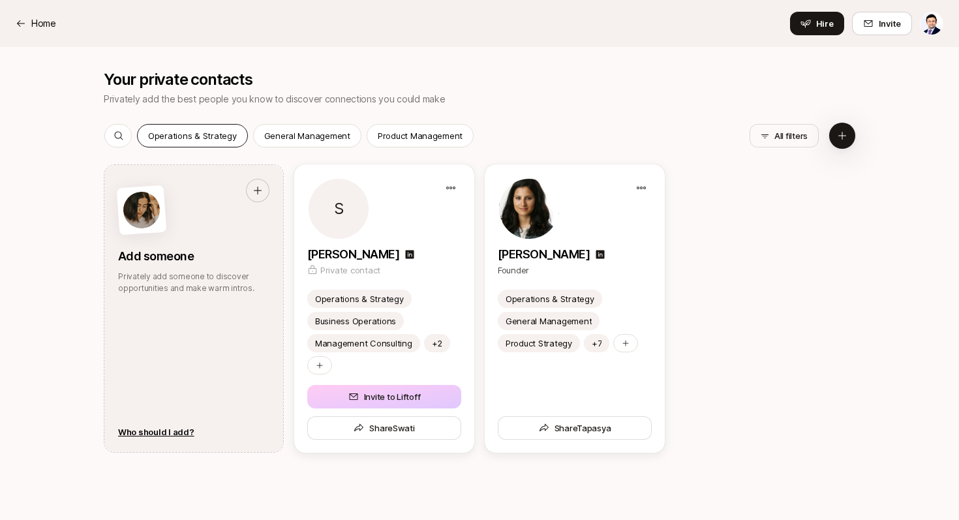
click at [191, 132] on p "Operations & Strategy" at bounding box center [192, 135] width 89 height 13
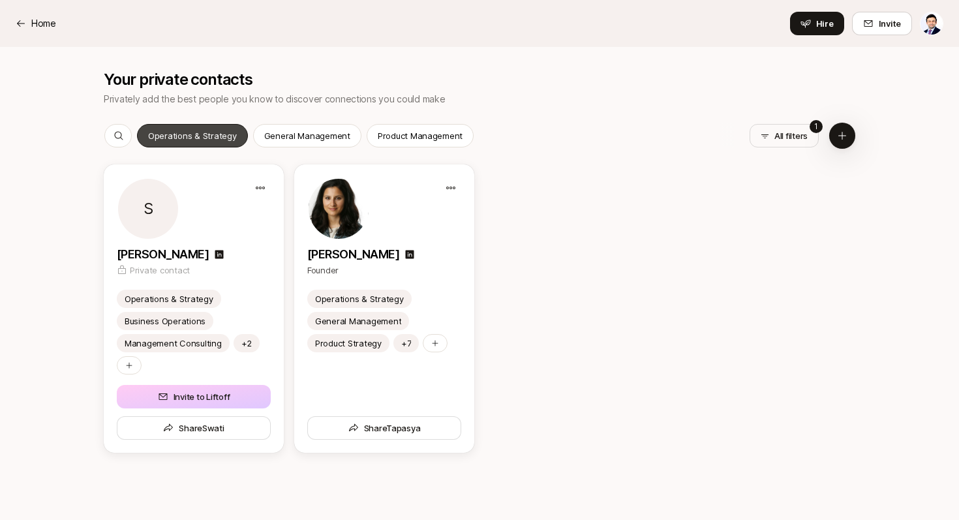
click at [191, 132] on p "Operations & Strategy" at bounding box center [192, 135] width 89 height 13
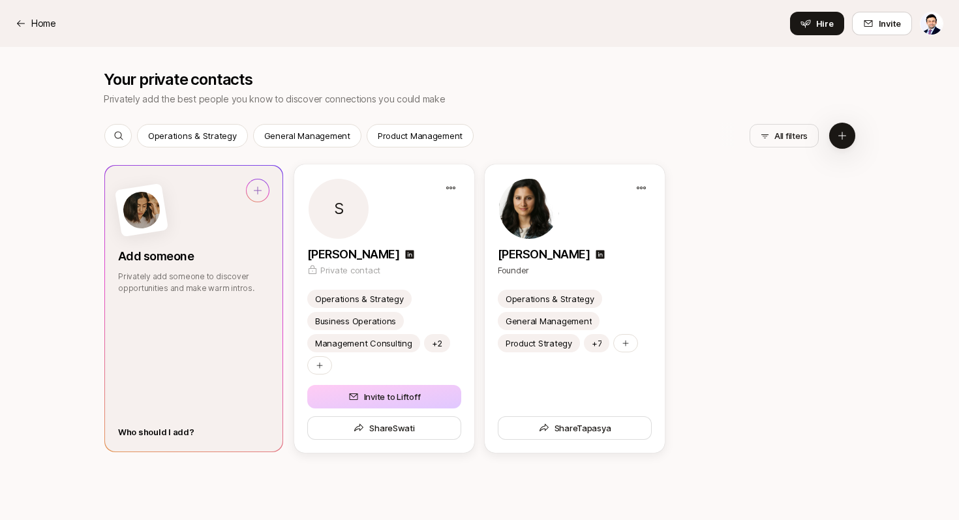
click at [163, 425] on div "Who should I add?" at bounding box center [156, 431] width 76 height 13
